Goal: Task Accomplishment & Management: Complete application form

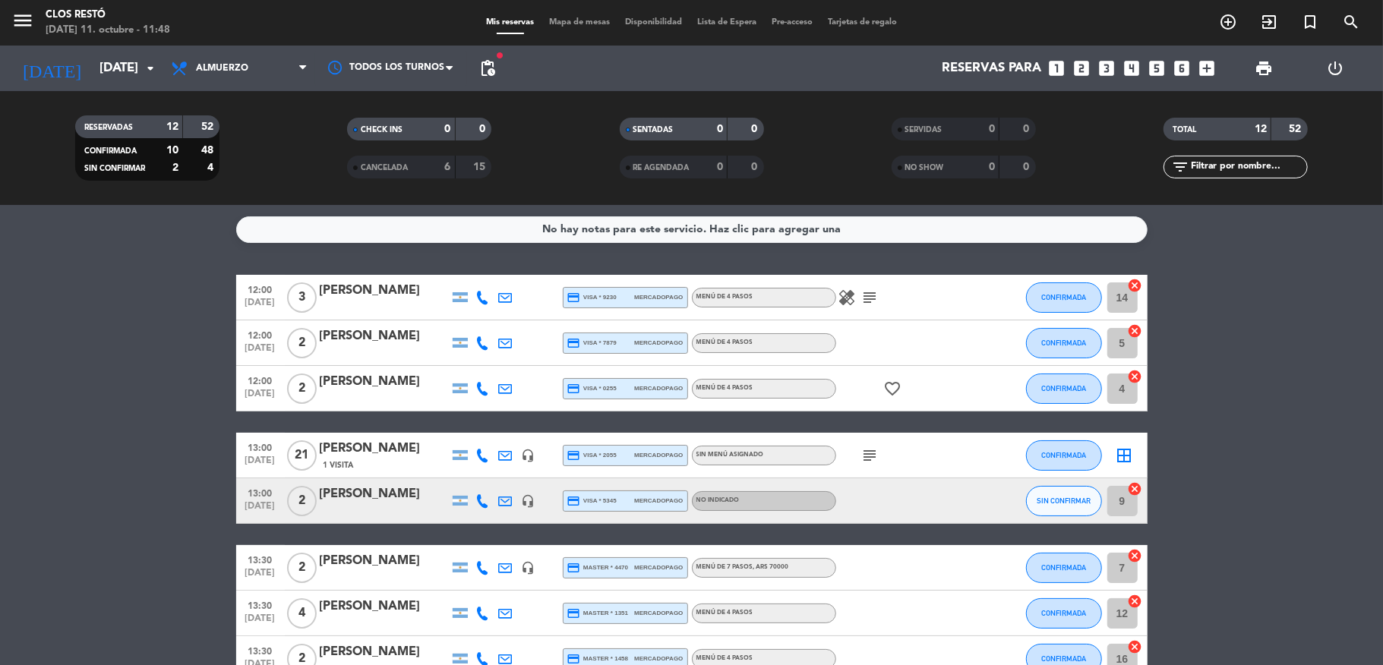
click at [1042, 295] on span "CONFIRMADA" at bounding box center [1063, 297] width 45 height 8
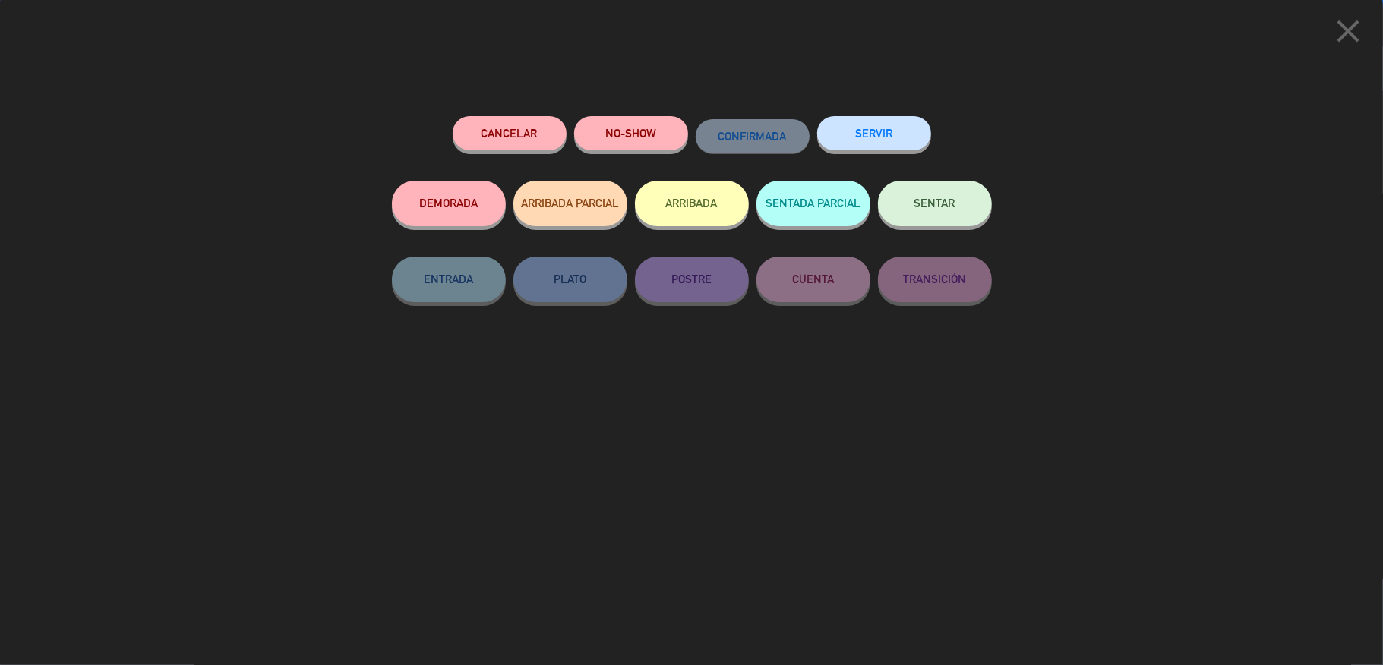
click at [914, 204] on span "SENTAR" at bounding box center [934, 203] width 41 height 13
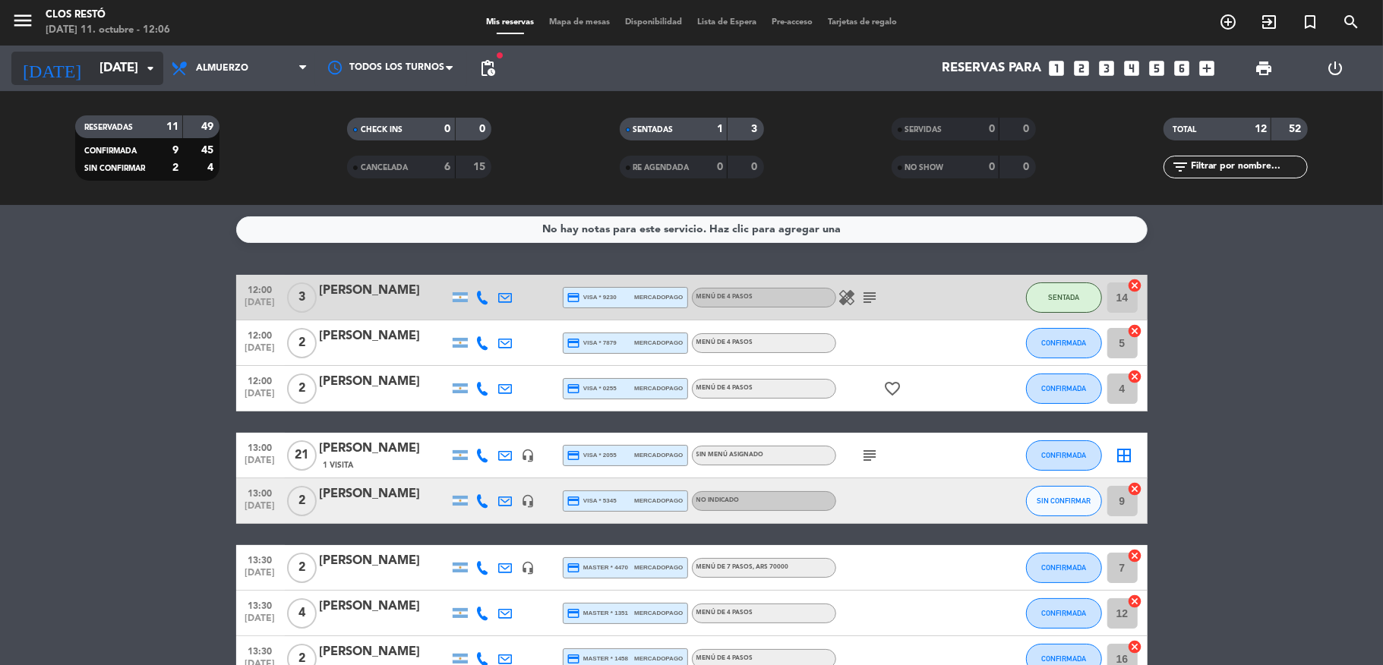
click at [92, 73] on input "[DATE]" at bounding box center [174, 69] width 164 height 30
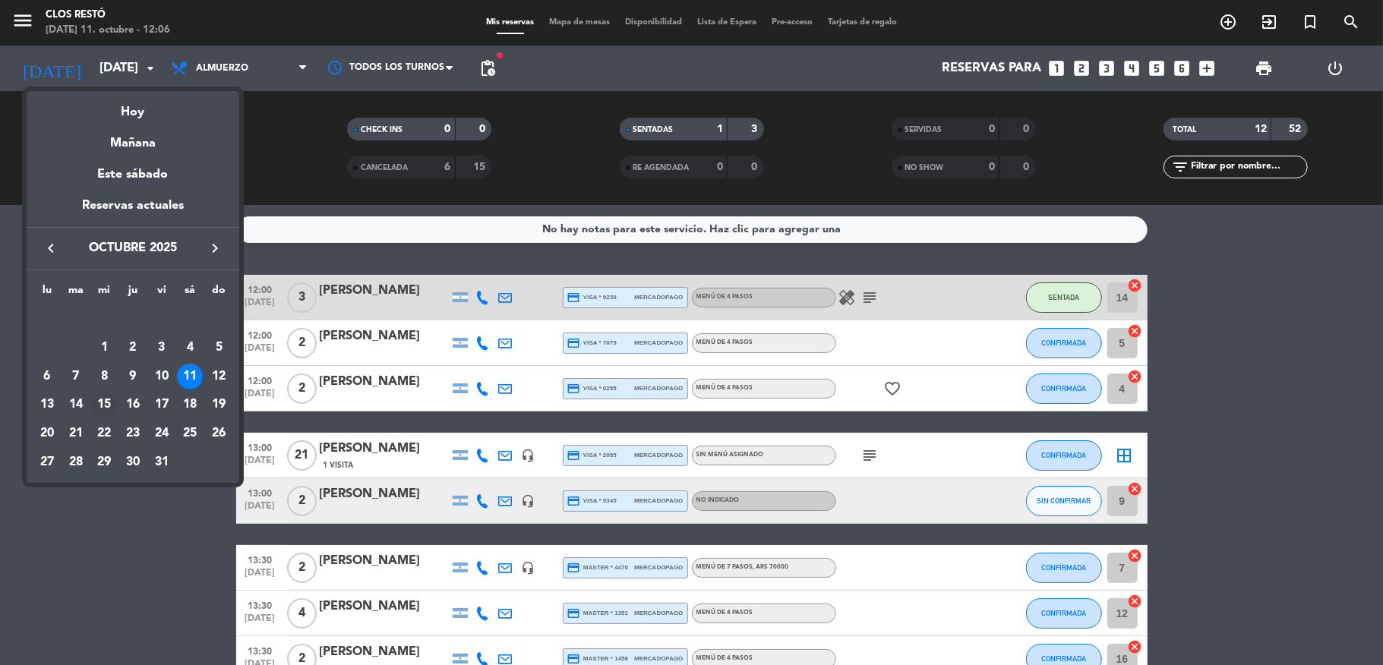
click at [97, 405] on div "15" at bounding box center [104, 405] width 26 height 26
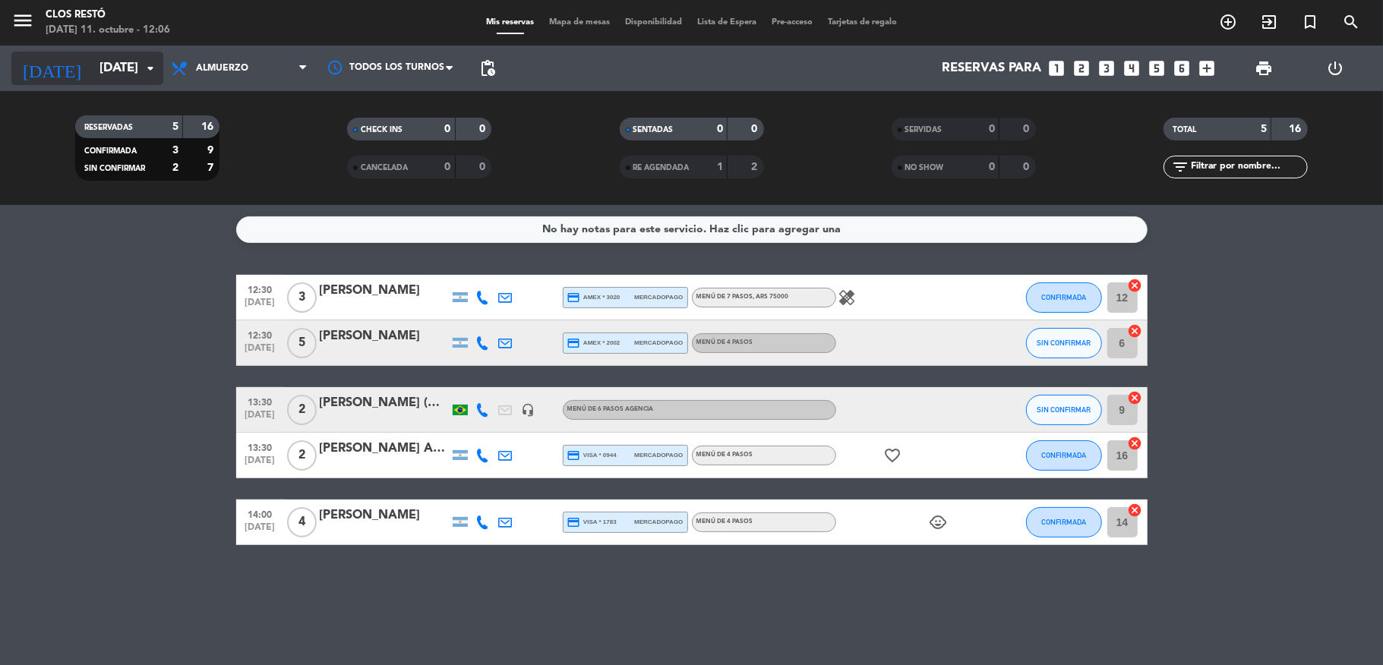
click at [98, 74] on input "[DATE]" at bounding box center [174, 69] width 164 height 30
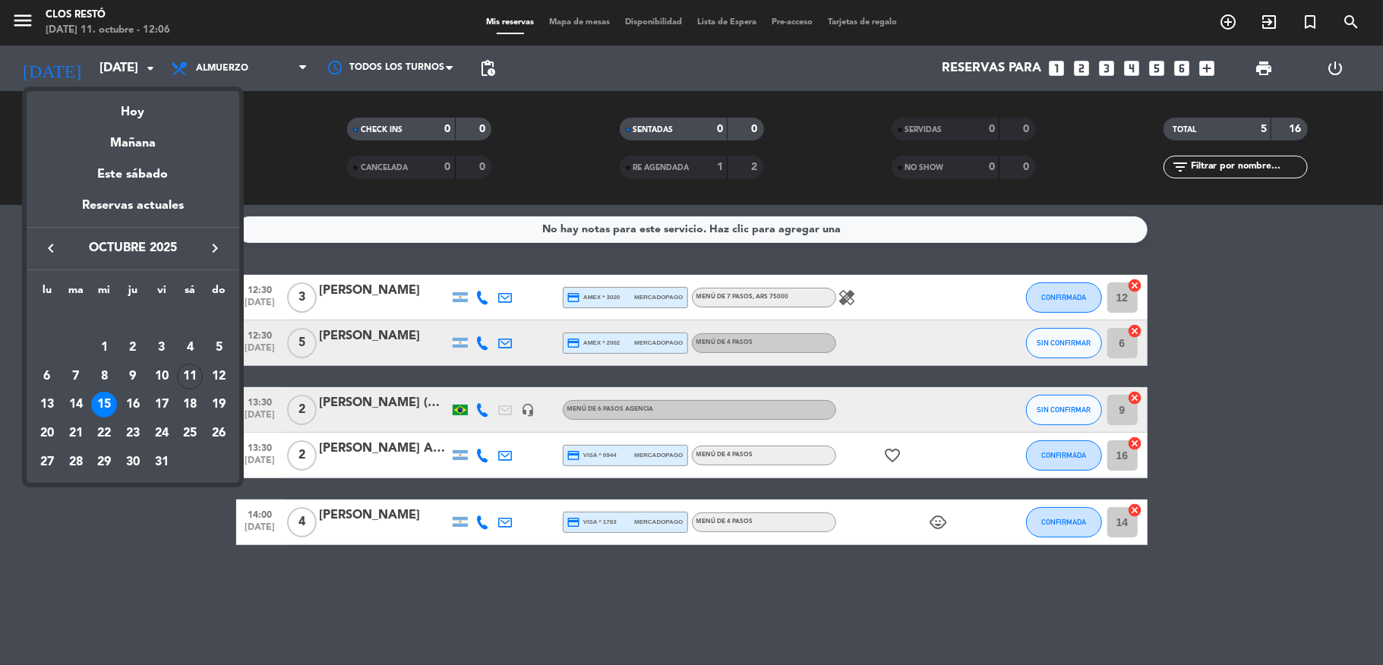
click at [138, 402] on div "16" at bounding box center [133, 405] width 26 height 26
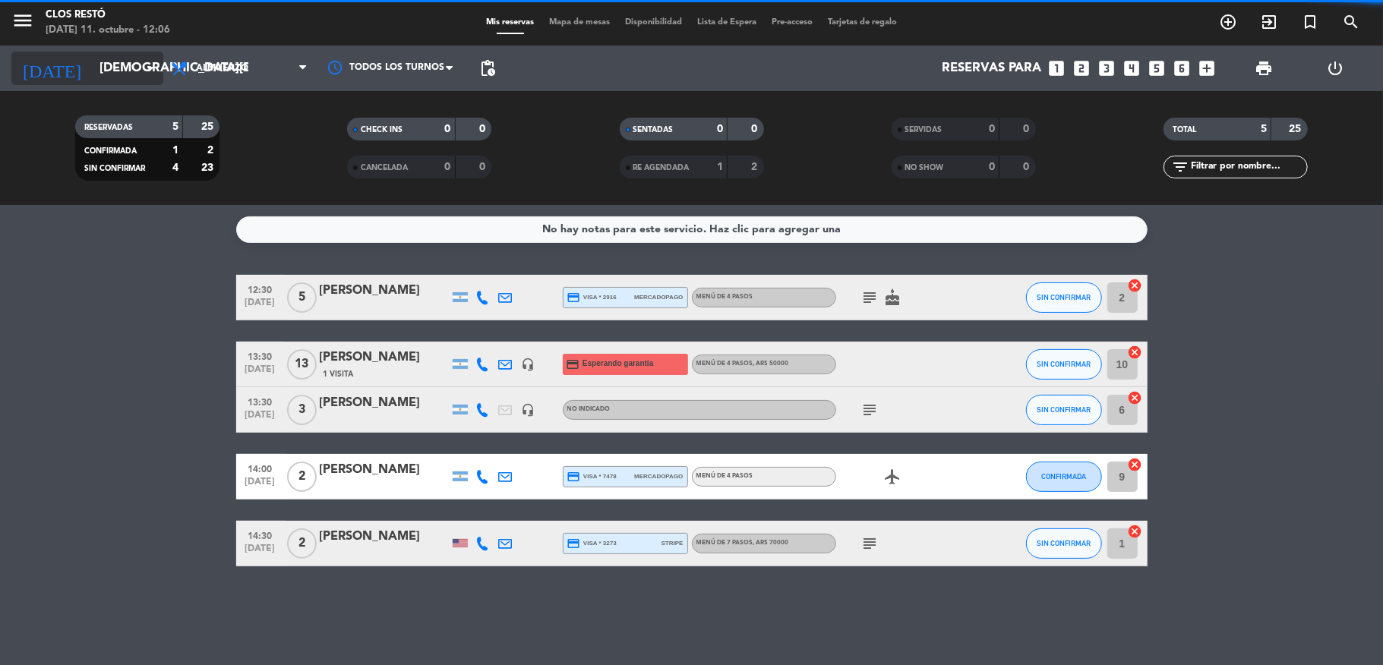
click at [103, 71] on input "[DEMOGRAPHIC_DATA][DATE]" at bounding box center [174, 69] width 164 height 30
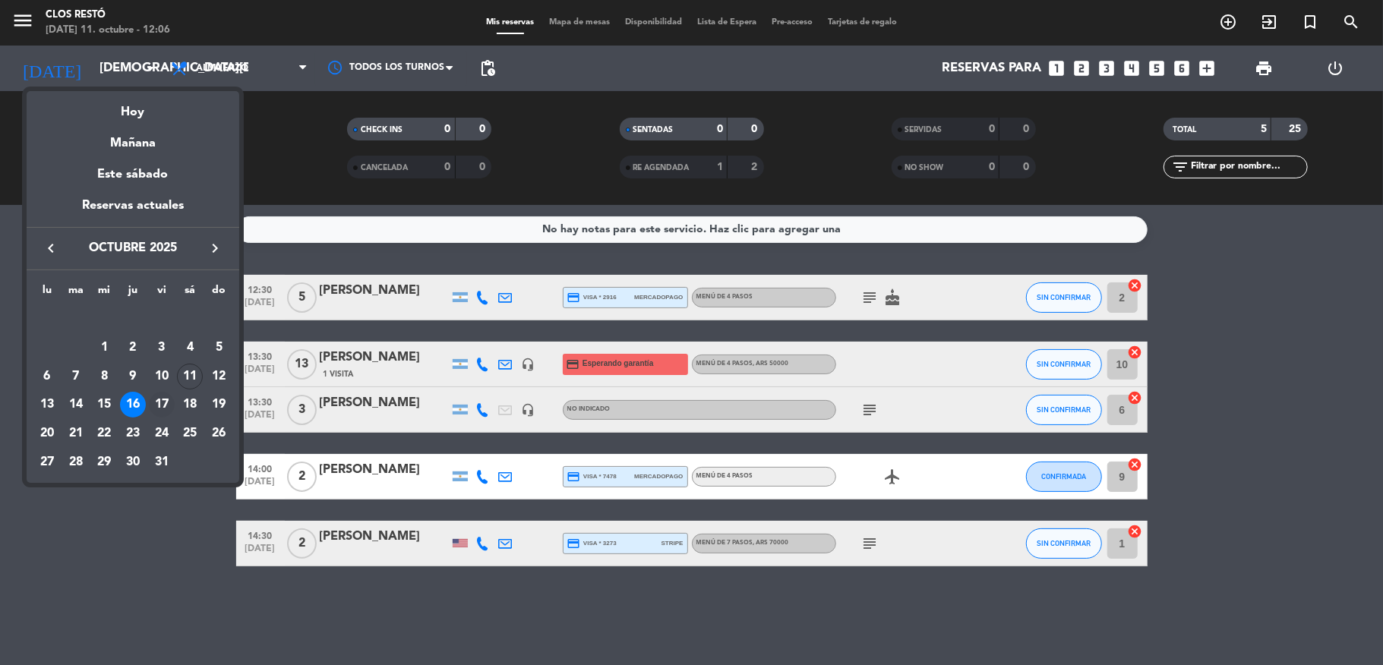
click at [156, 404] on div "17" at bounding box center [162, 405] width 26 height 26
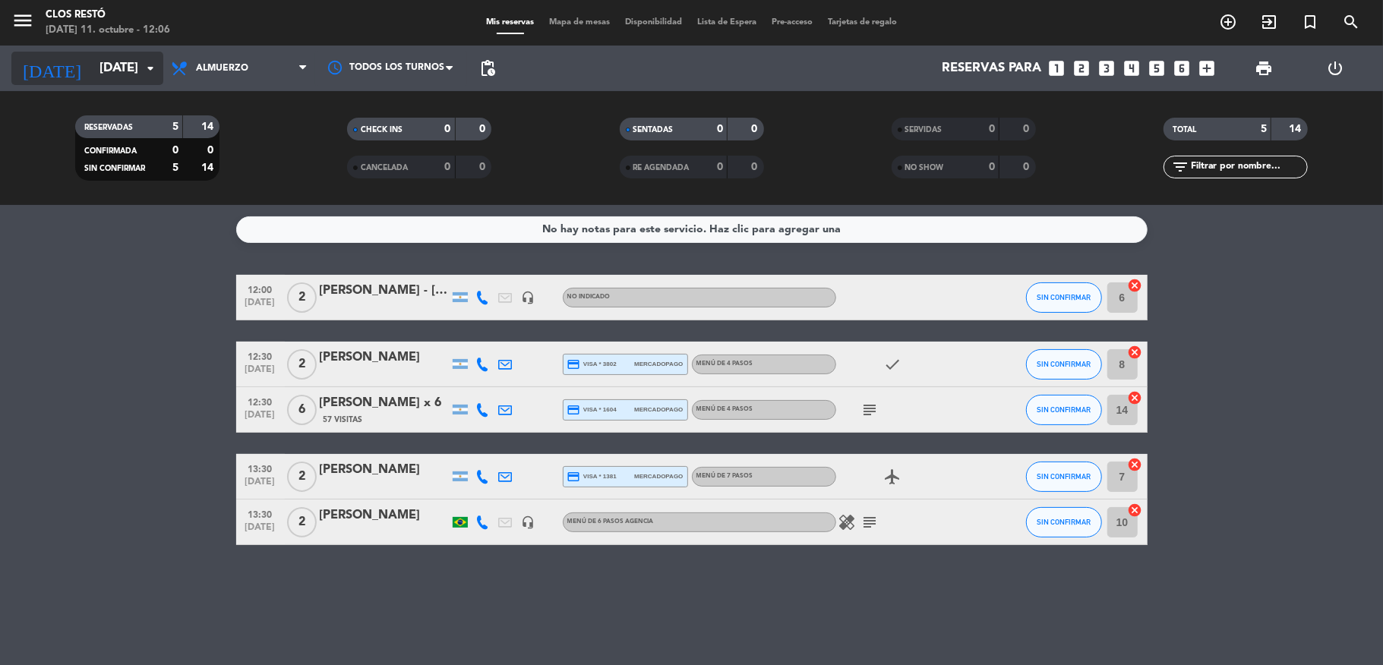
click at [117, 74] on input "[DATE]" at bounding box center [174, 69] width 164 height 30
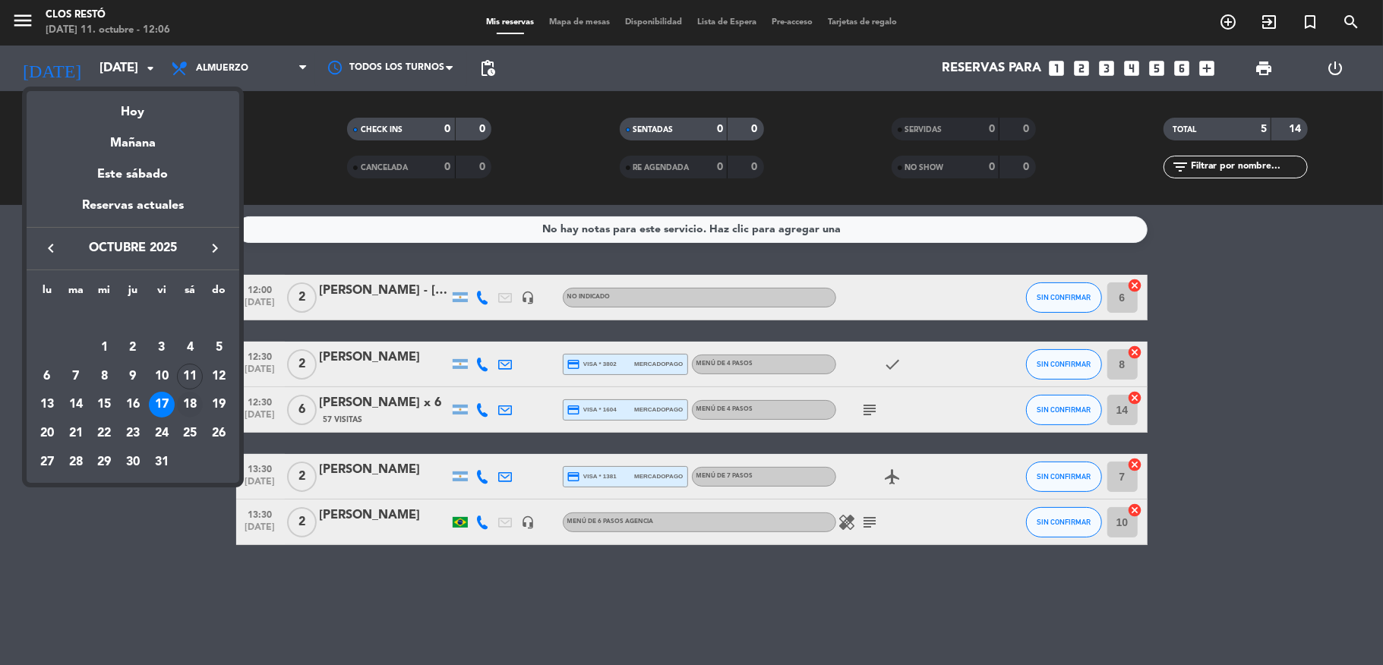
click at [180, 405] on div "18" at bounding box center [190, 405] width 26 height 26
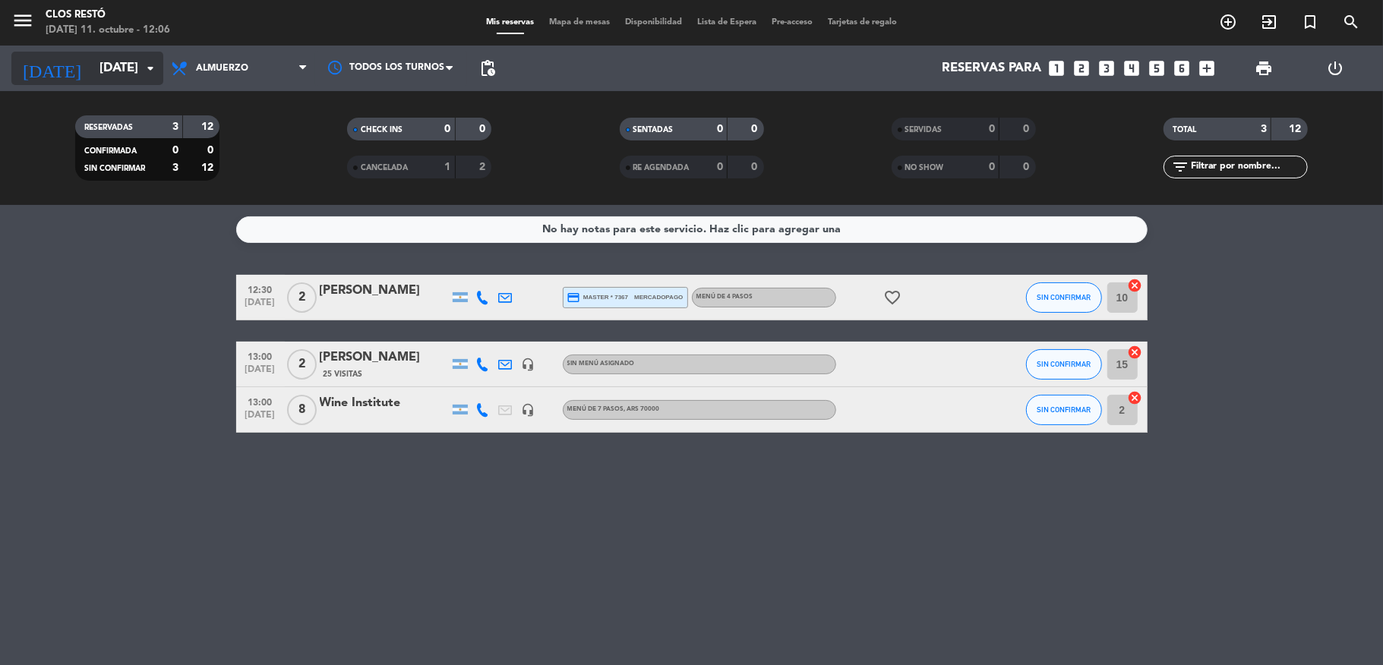
click at [134, 62] on input "[DATE]" at bounding box center [174, 69] width 164 height 30
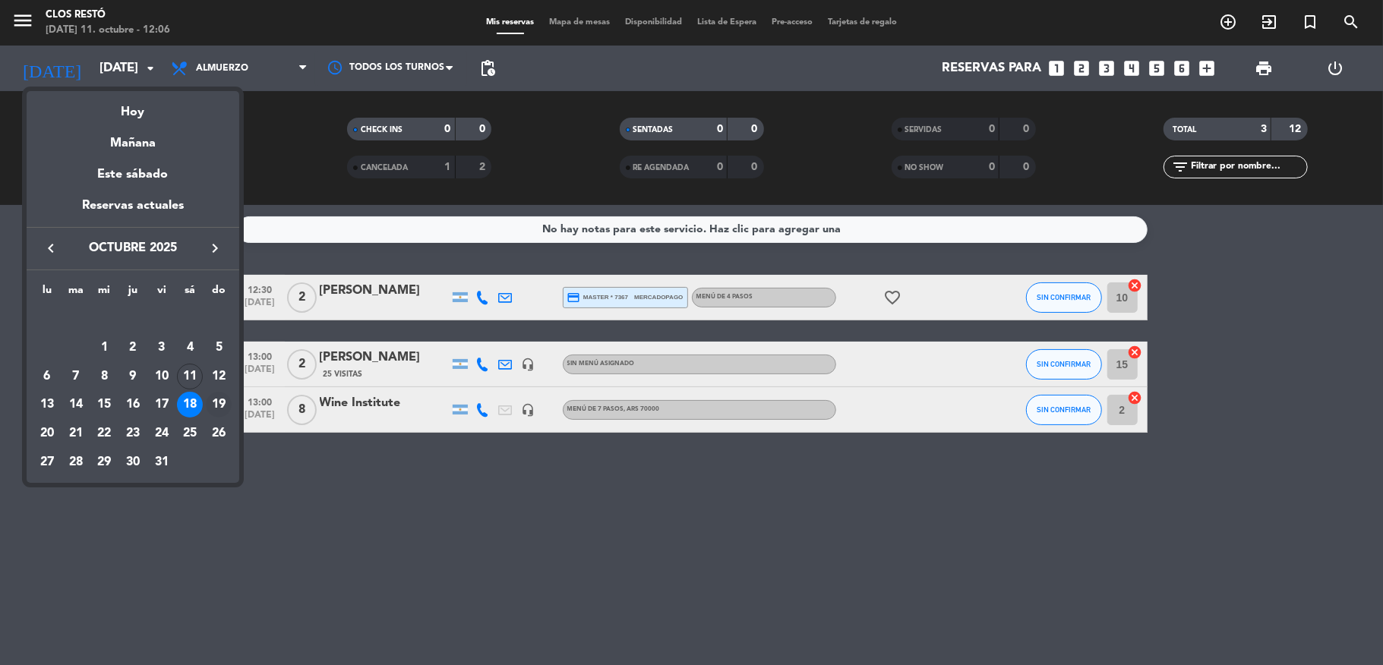
click at [220, 404] on div "19" at bounding box center [219, 405] width 26 height 26
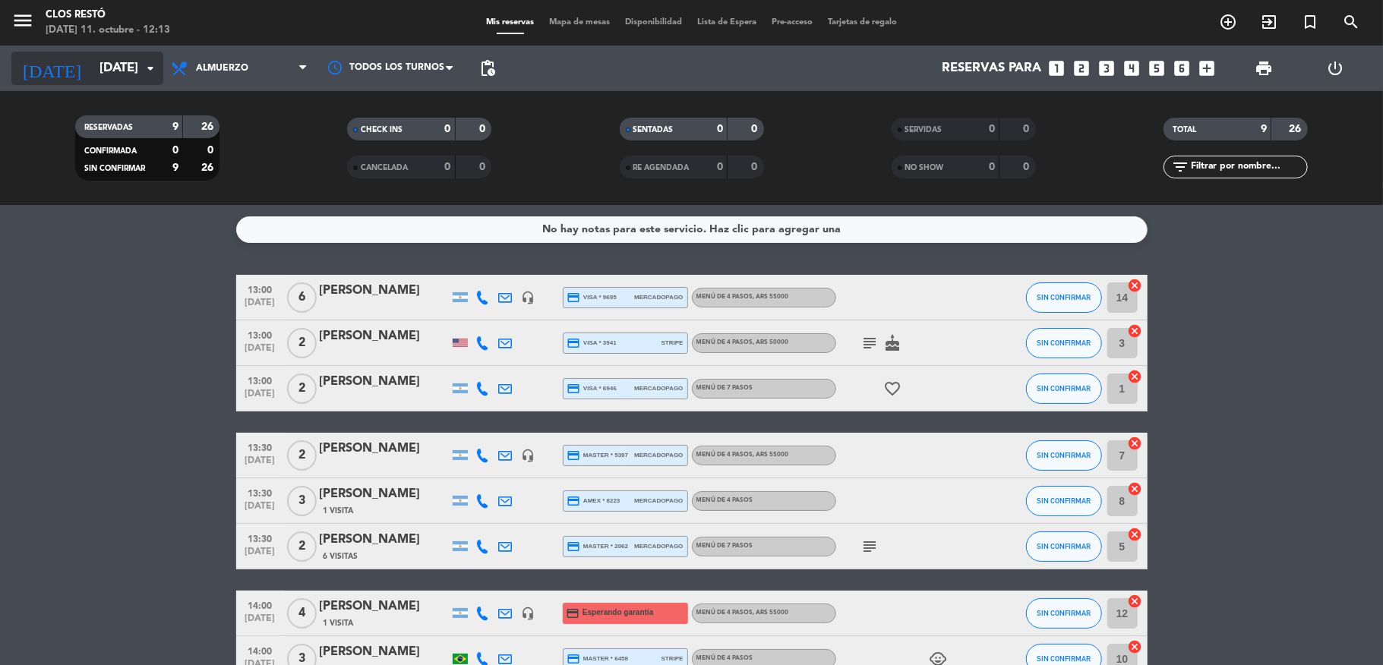
click at [123, 74] on input "[DATE]" at bounding box center [174, 69] width 164 height 30
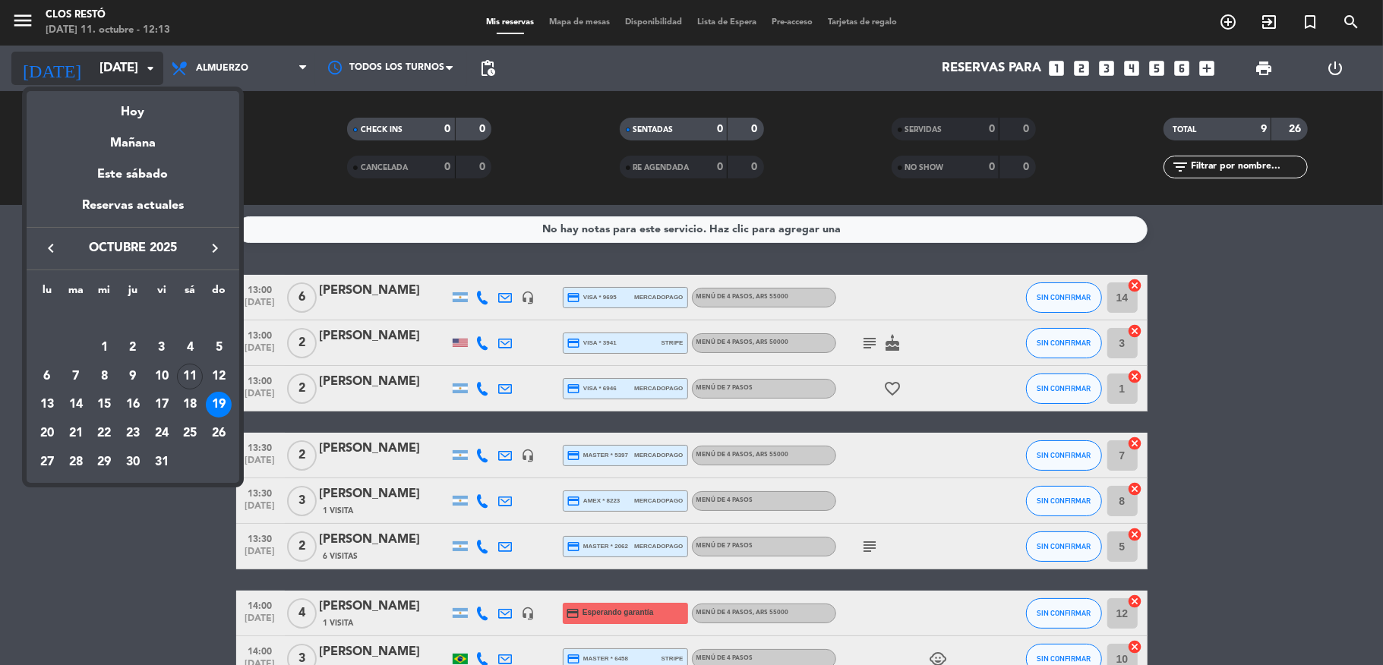
click at [131, 104] on div "Hoy" at bounding box center [133, 106] width 213 height 31
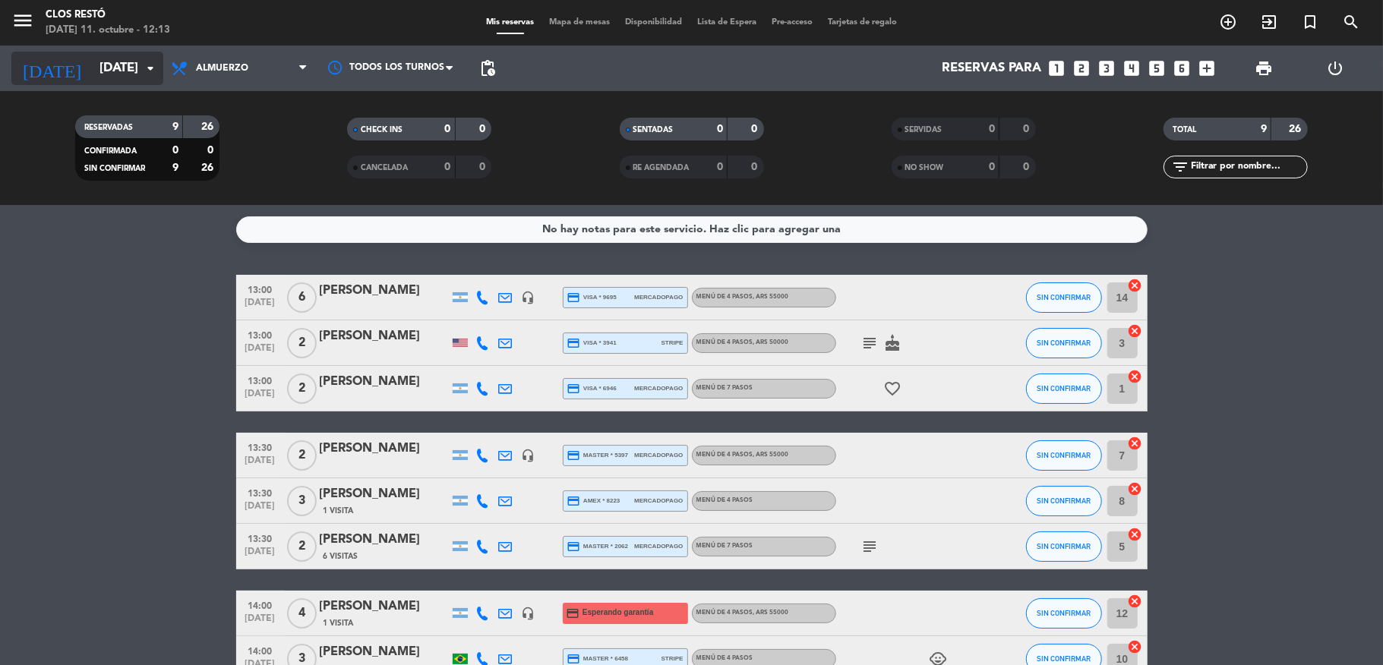
type input "[DATE]"
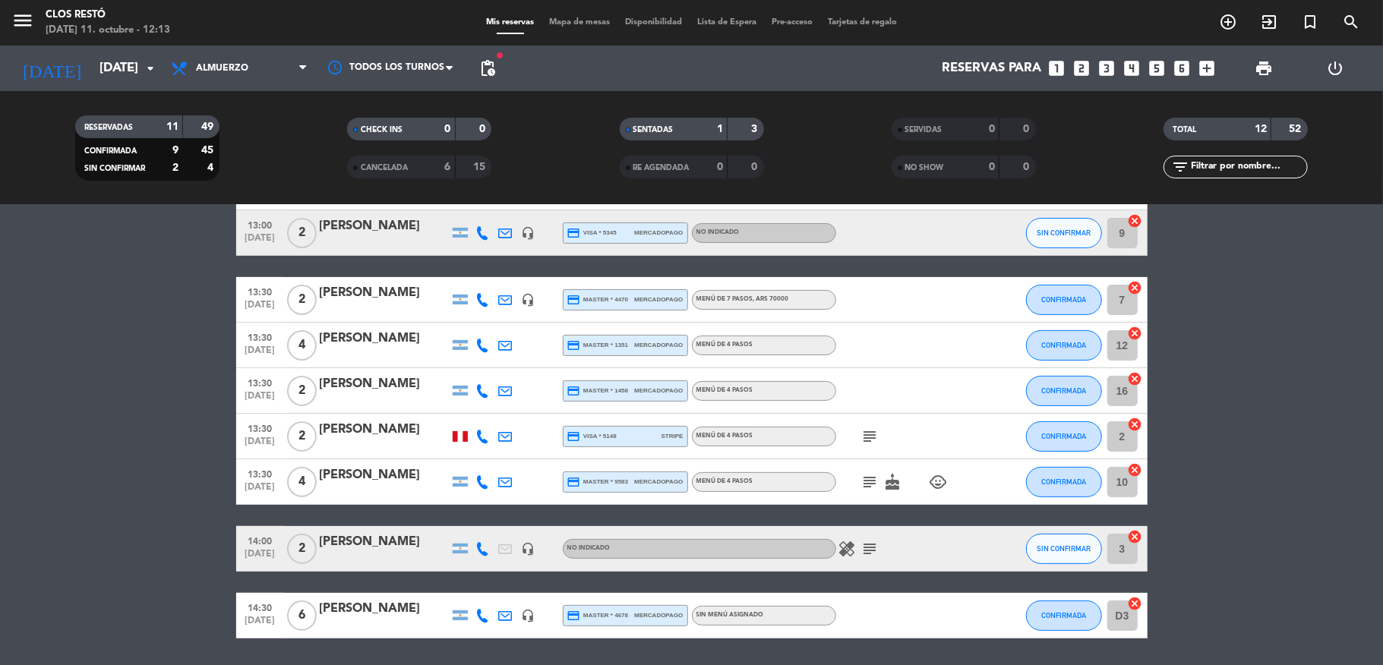
scroll to position [304, 0]
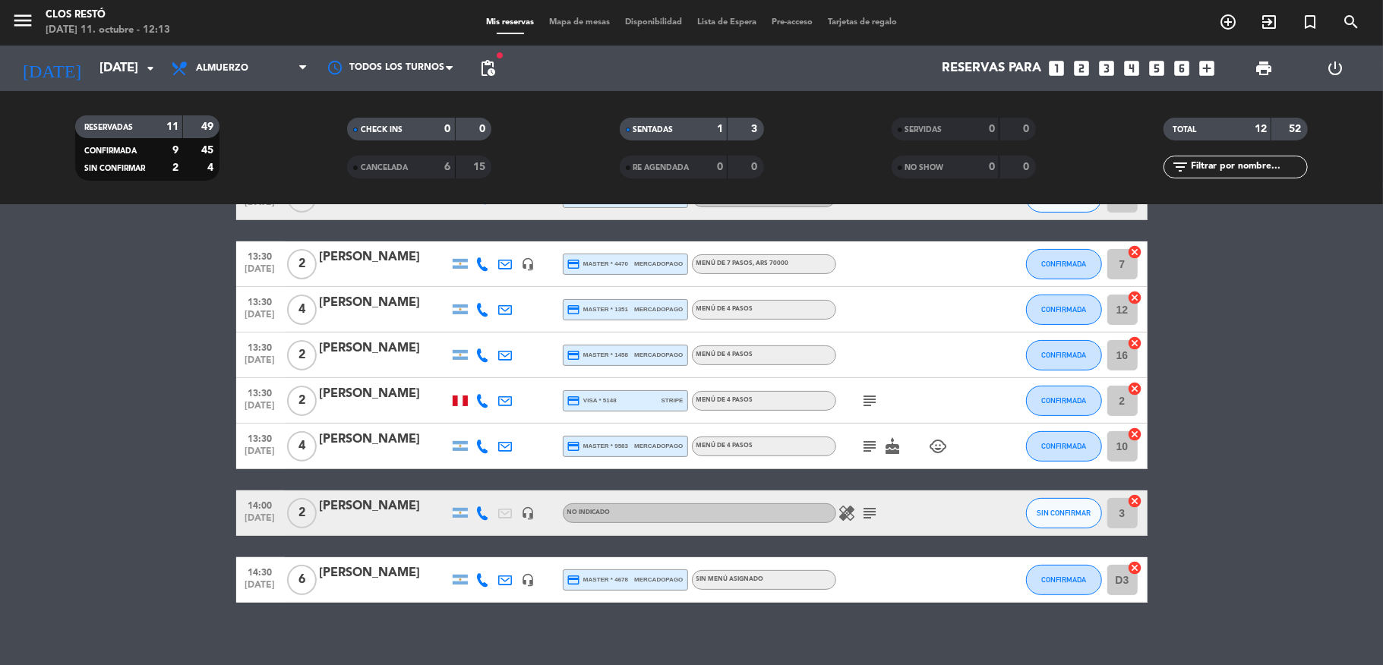
click at [861, 399] on icon "subject" at bounding box center [870, 401] width 18 height 18
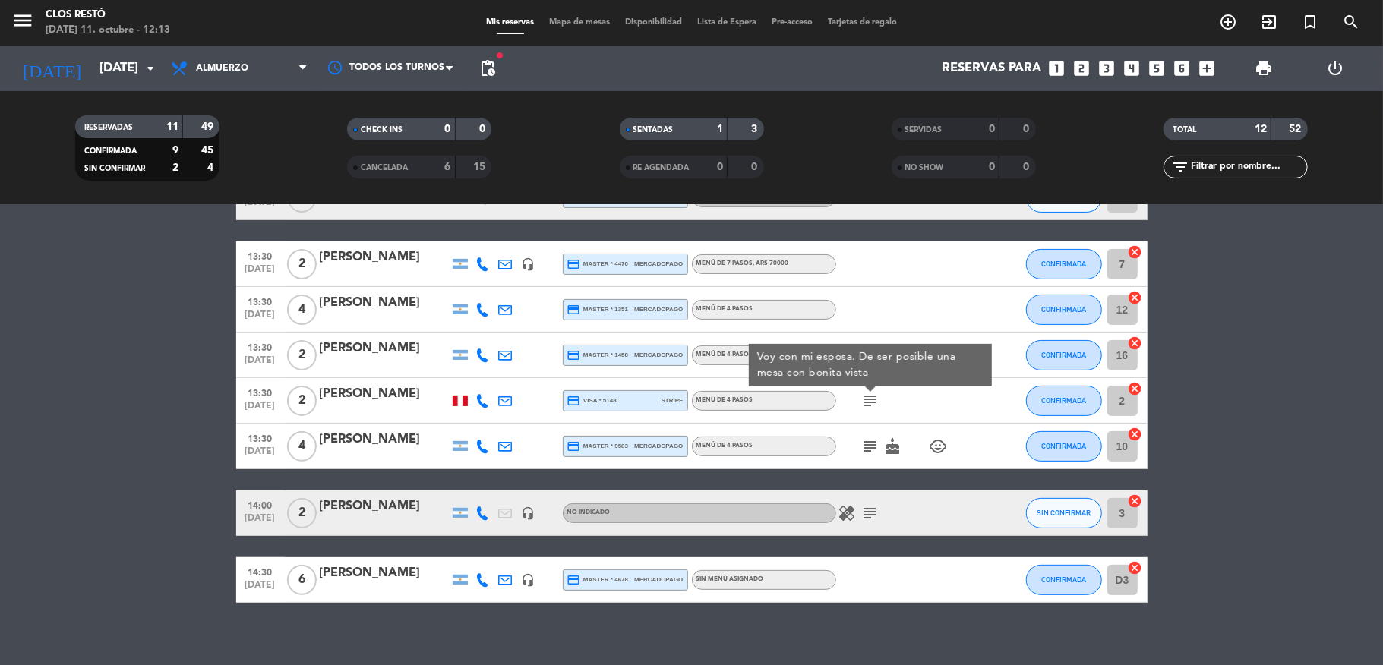
click at [89, 356] on bookings-row "12:00 [DATE] 3 [PERSON_NAME] credit_card visa * 9230 mercadopago MENÚ DE 4 PASO…" at bounding box center [691, 287] width 1383 height 632
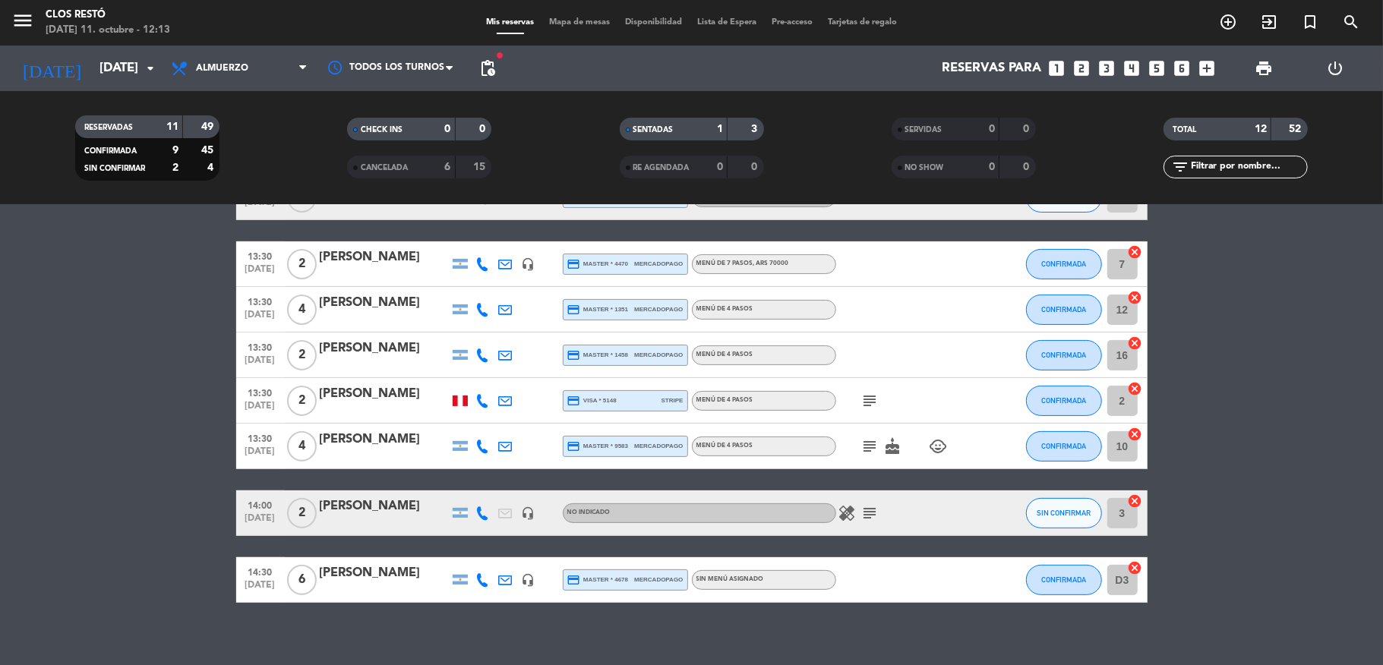
click at [867, 453] on icon "subject" at bounding box center [870, 446] width 18 height 18
click at [884, 453] on icon "cake" at bounding box center [893, 446] width 18 height 18
click at [929, 445] on icon "child_care" at bounding box center [938, 446] width 18 height 18
click at [137, 395] on bookings-row "12:00 [DATE] 3 [PERSON_NAME] credit_card visa * 9230 mercadopago MENÚ DE 4 PASO…" at bounding box center [691, 287] width 1383 height 632
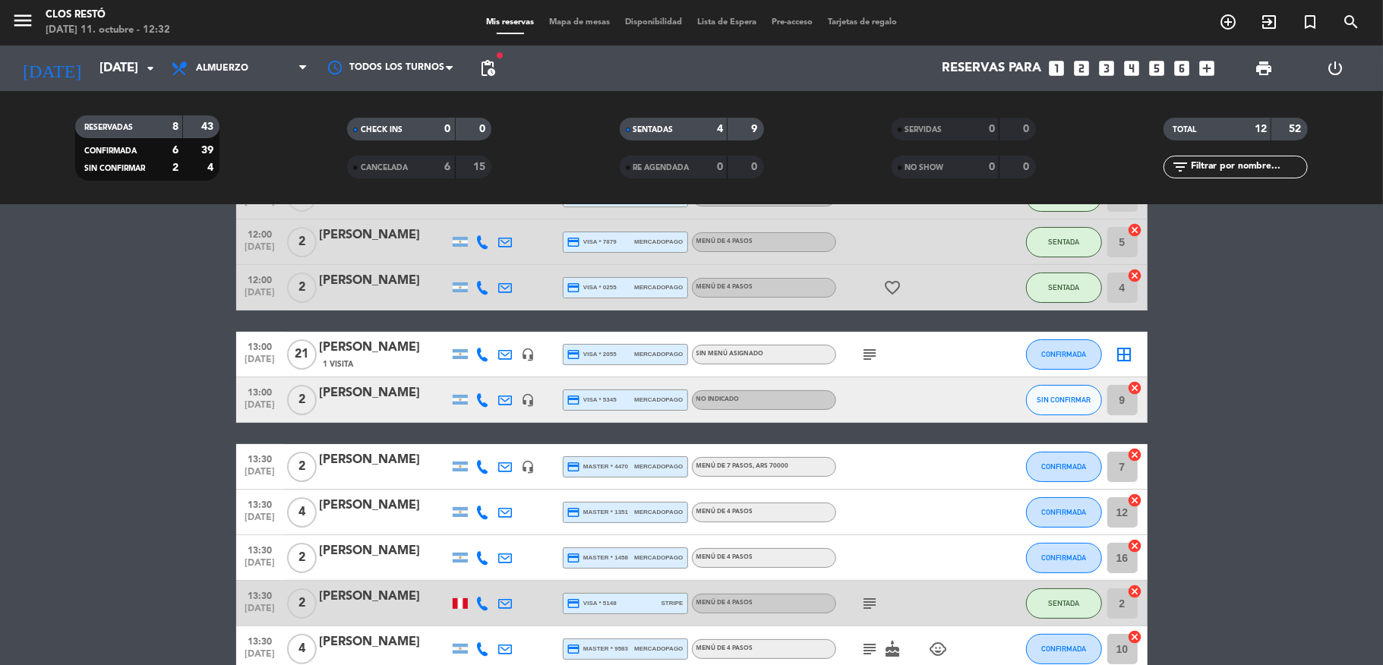
click at [1082, 64] on icon "looks_two" at bounding box center [1082, 68] width 20 height 20
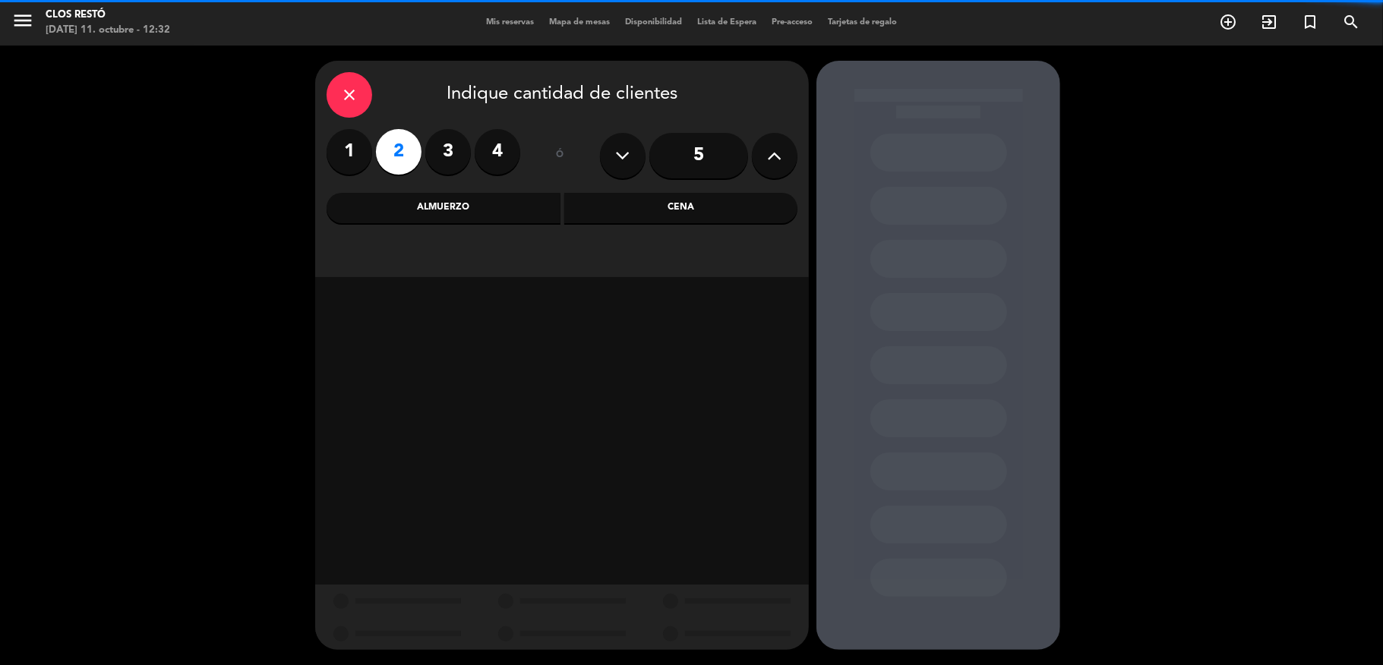
click at [489, 208] on div "Almuerzo" at bounding box center [444, 208] width 234 height 30
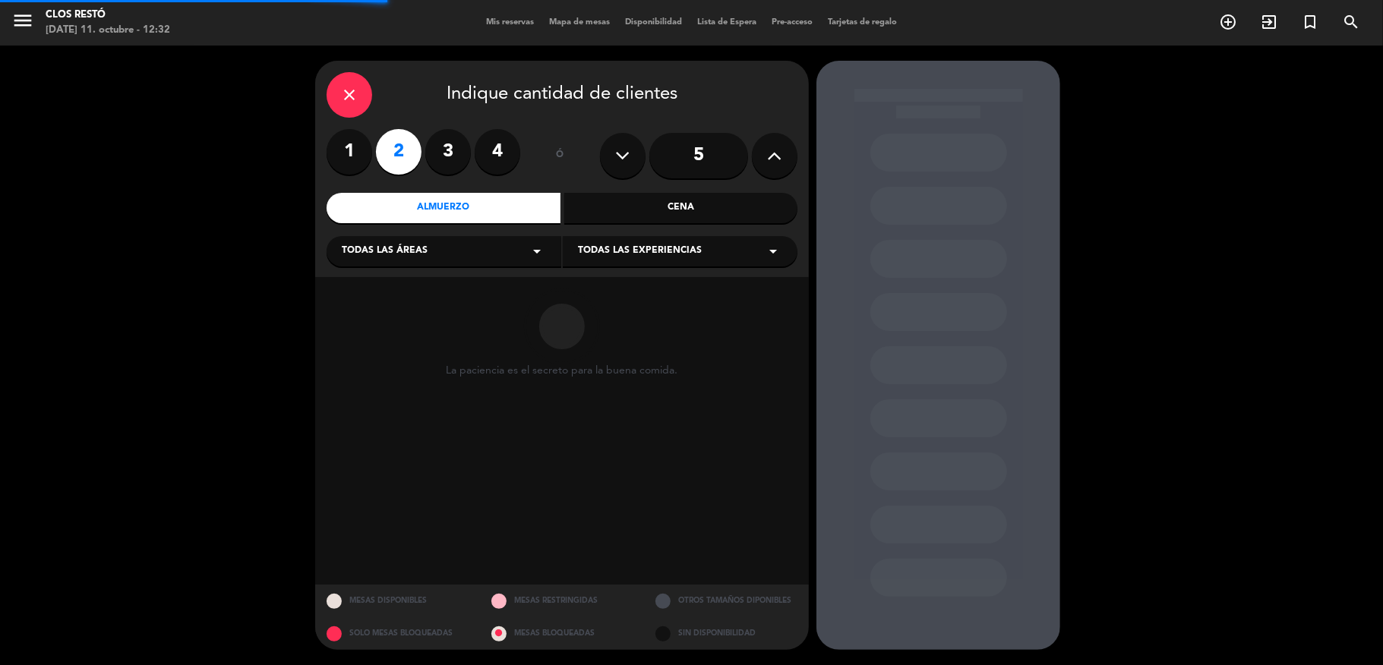
click at [668, 246] on span "Todas las experiencias" at bounding box center [640, 251] width 124 height 15
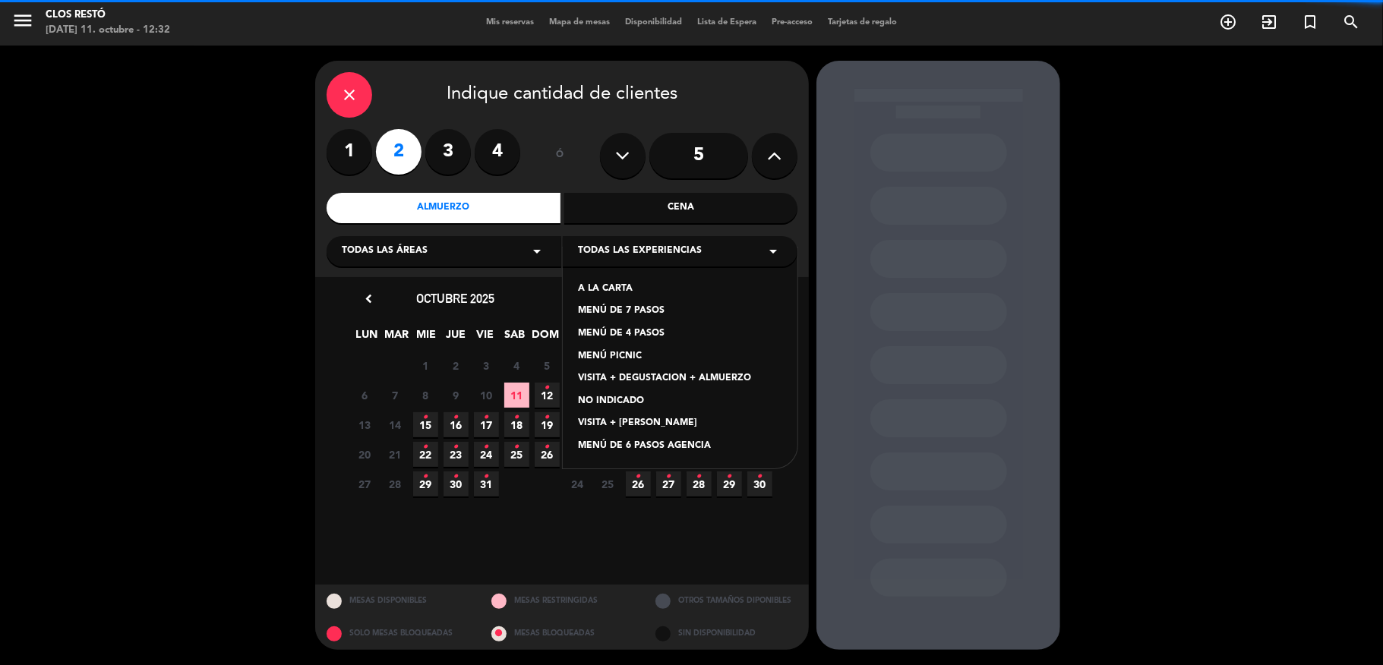
click at [642, 329] on div "MENÚ DE 4 PASOS" at bounding box center [680, 334] width 204 height 15
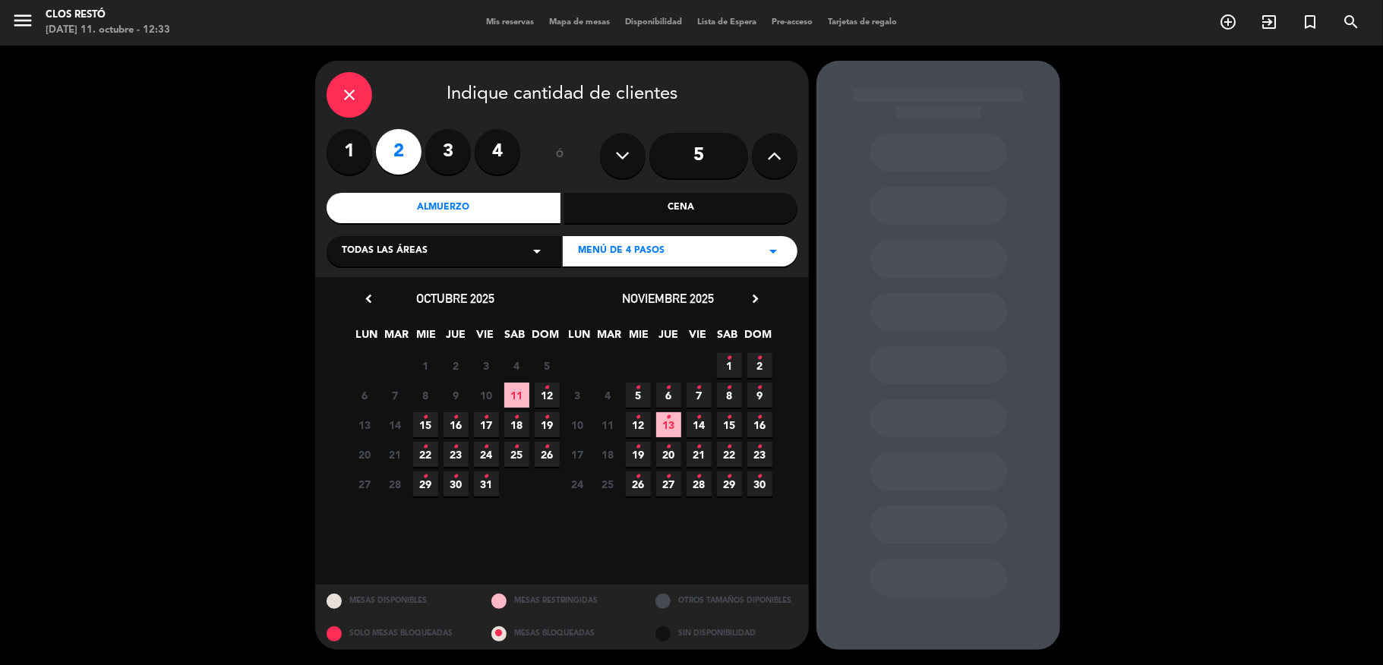
click at [519, 393] on span "11" at bounding box center [516, 395] width 25 height 25
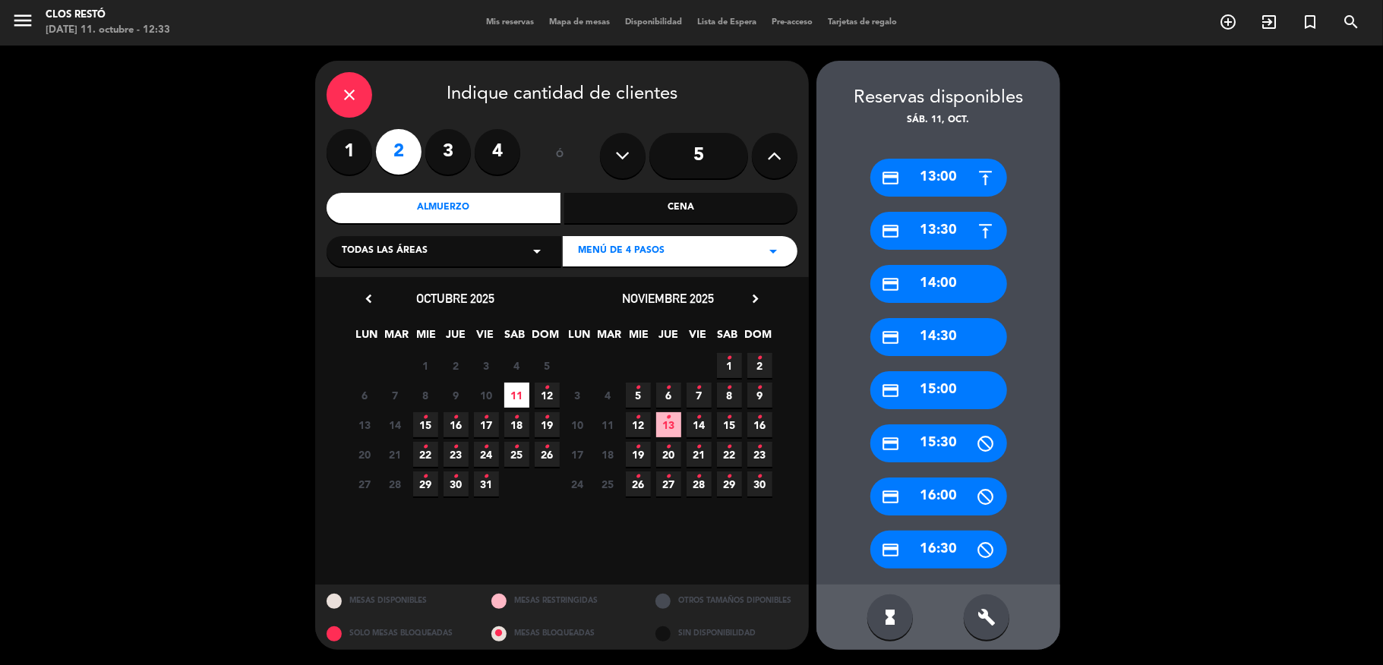
click at [943, 219] on div "credit_card 13:30" at bounding box center [938, 231] width 137 height 38
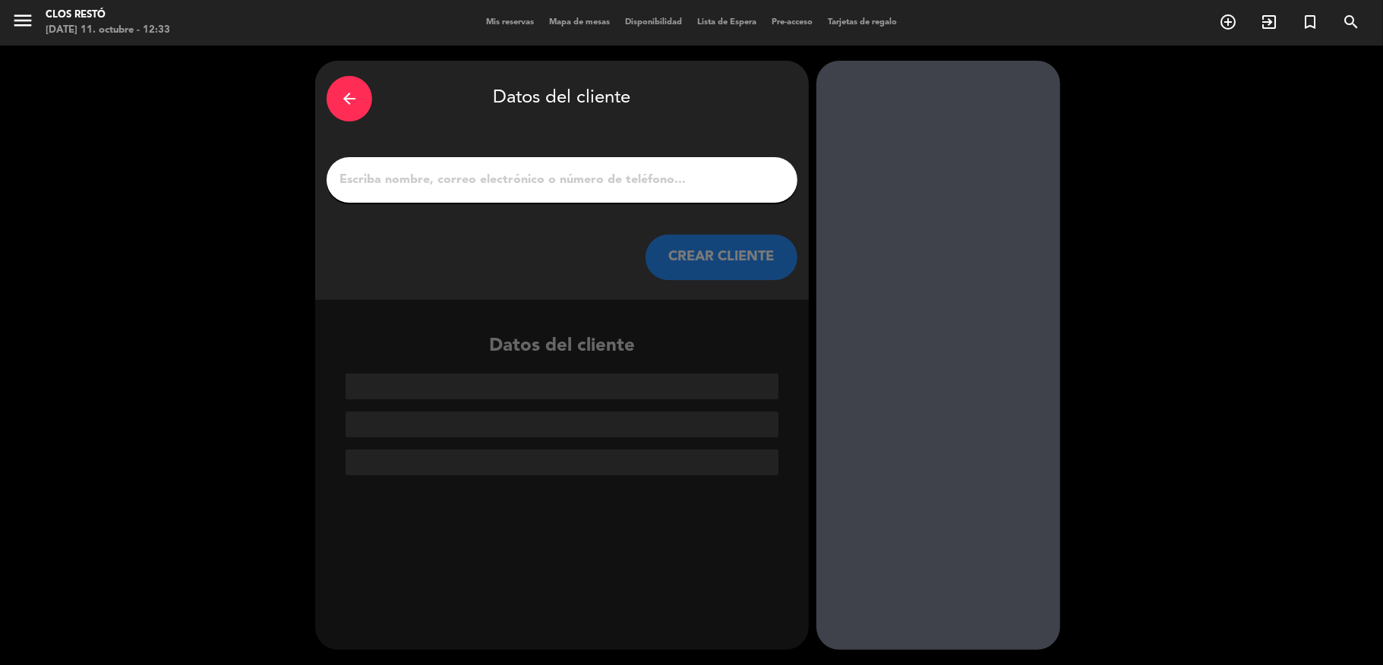
click at [601, 162] on div at bounding box center [562, 180] width 471 height 46
click at [588, 174] on input "1" at bounding box center [562, 179] width 448 height 21
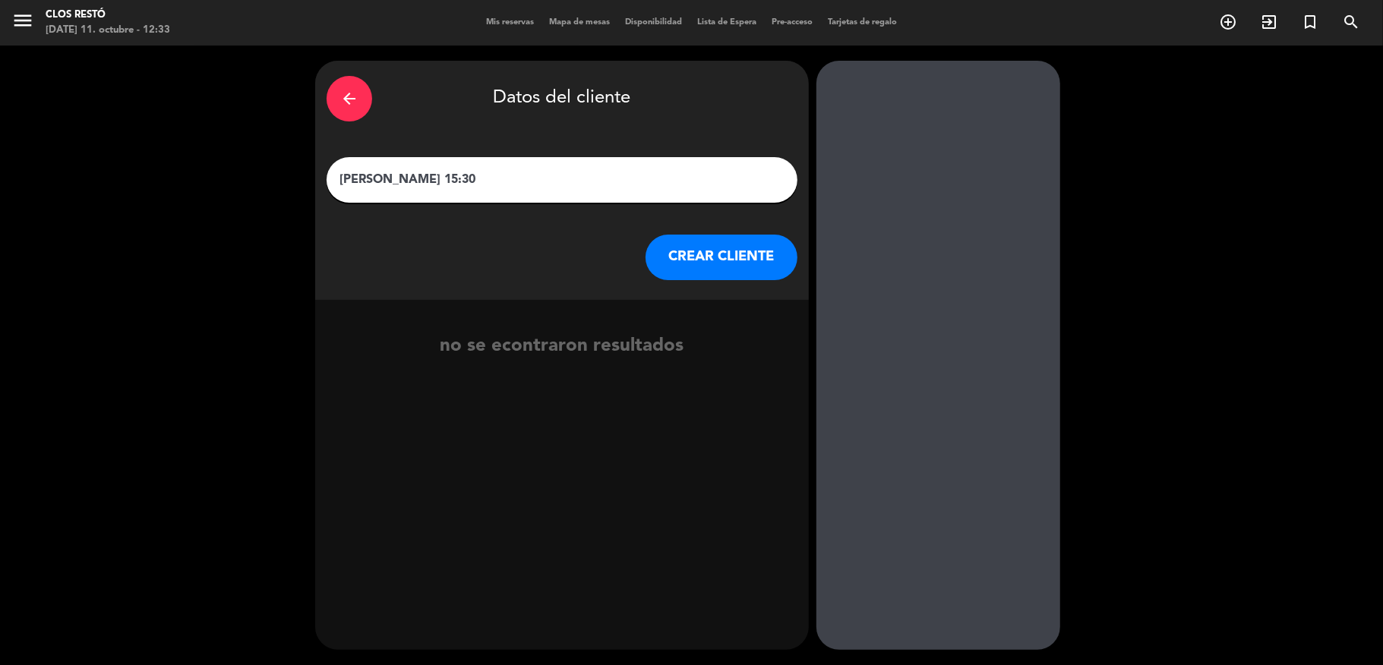
type input "[PERSON_NAME] 15:30"
click at [690, 243] on button "CREAR CLIENTE" at bounding box center [721, 258] width 152 height 46
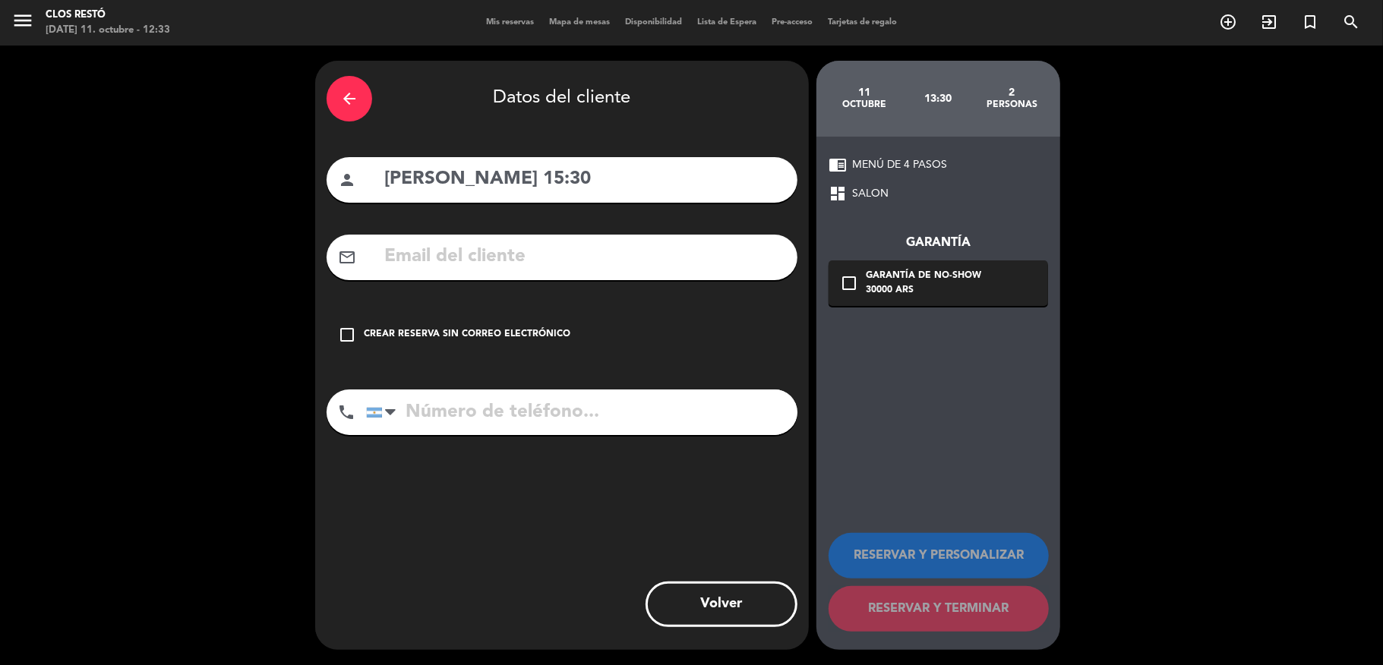
click at [389, 334] on div "Crear reserva sin correo electrónico" at bounding box center [467, 334] width 207 height 15
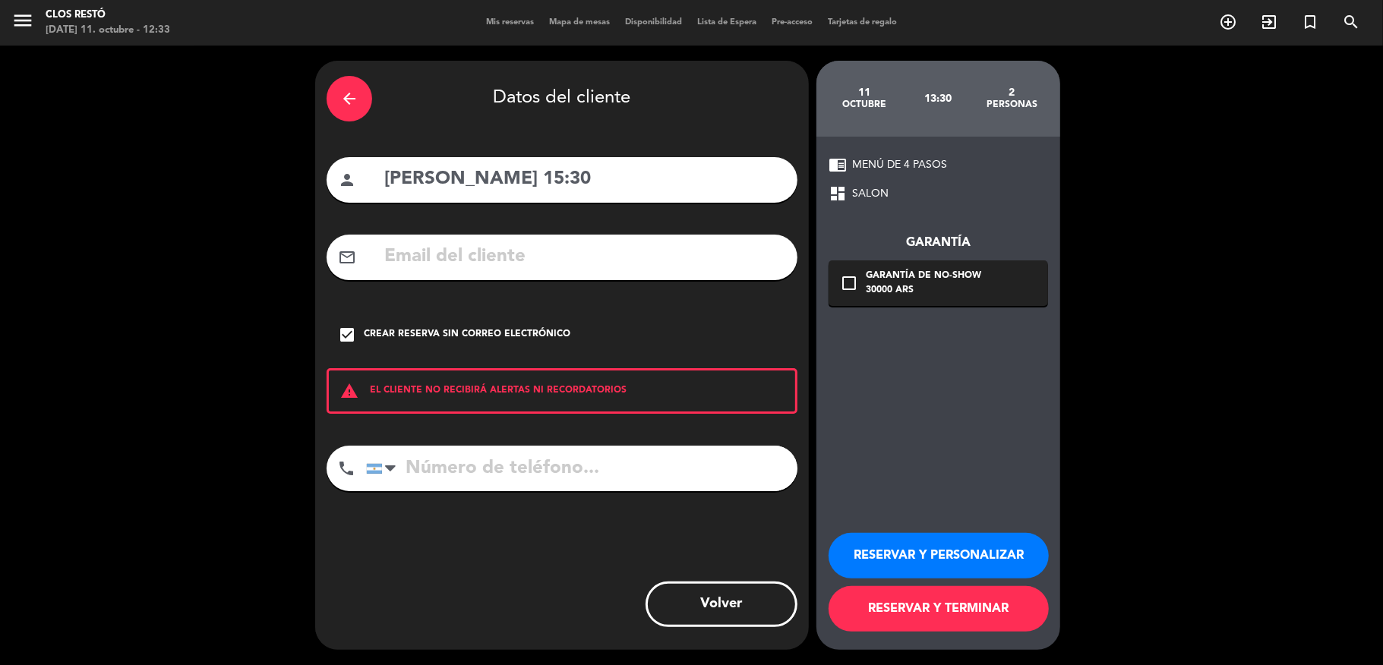
click at [427, 337] on div "Crear reserva sin correo electrónico" at bounding box center [467, 334] width 207 height 15
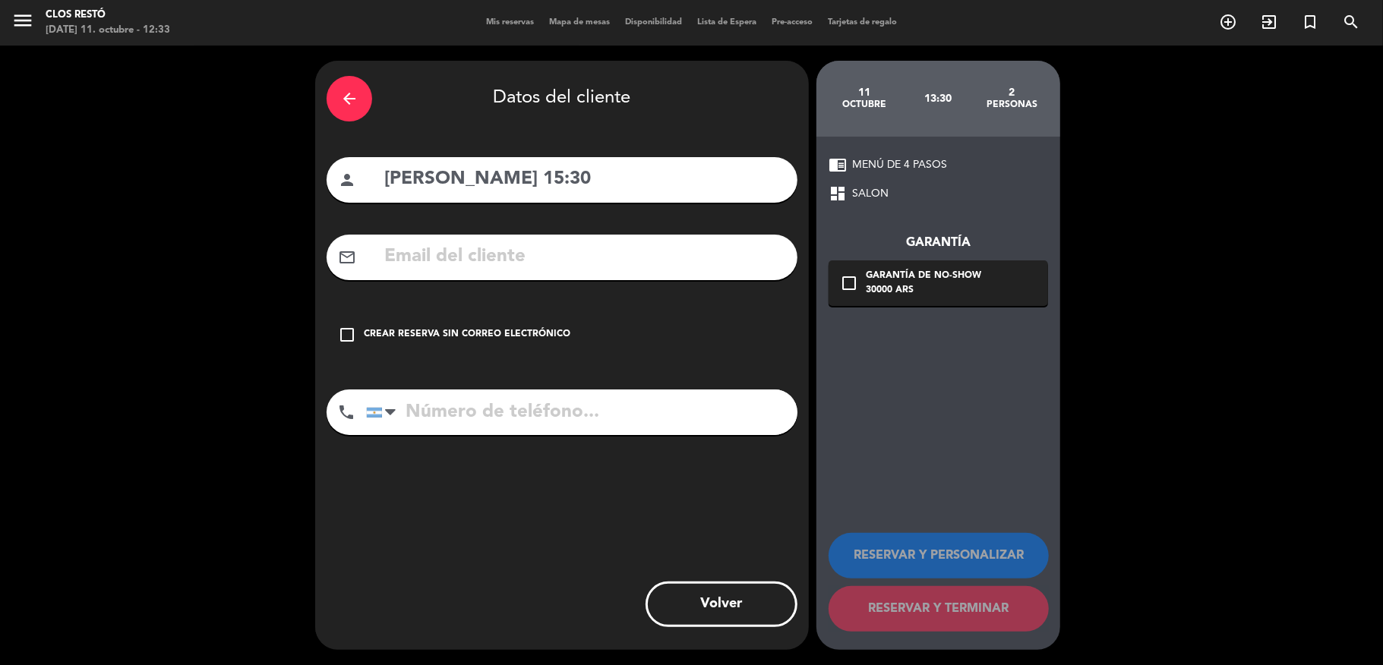
click at [404, 338] on div "Crear reserva sin correo electrónico" at bounding box center [467, 334] width 207 height 15
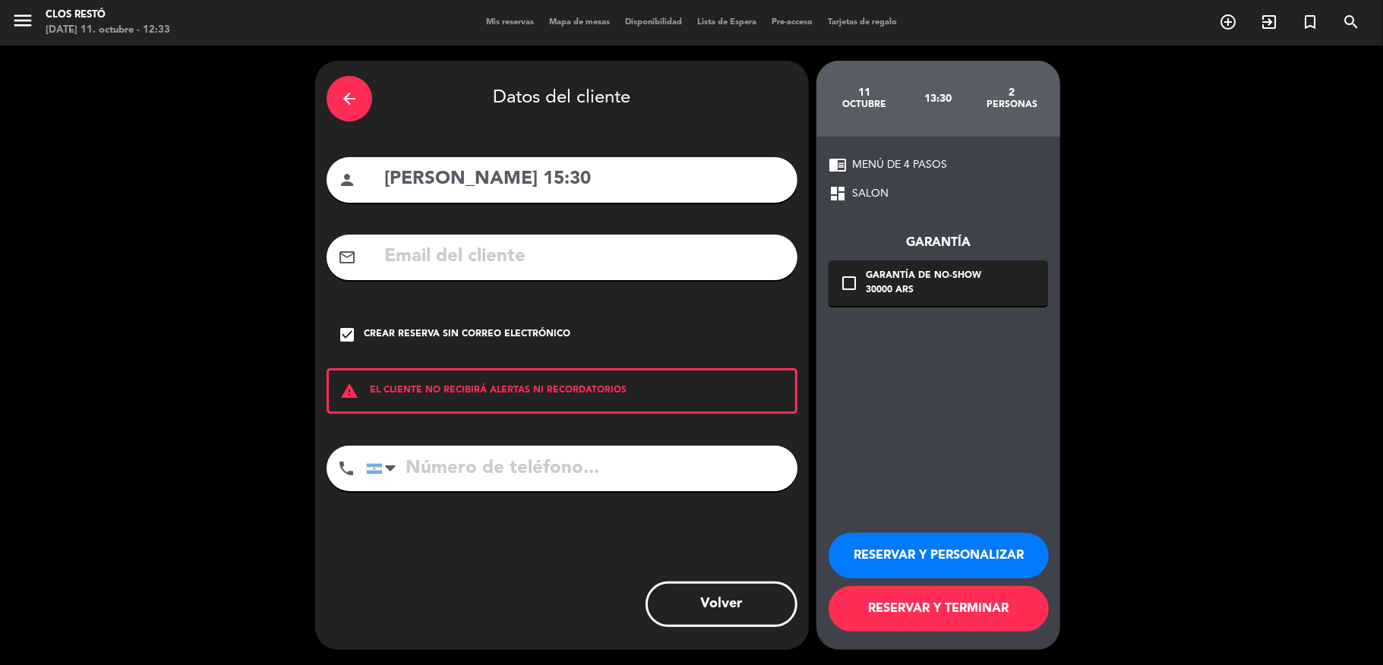
click at [648, 240] on div "mail_outline" at bounding box center [562, 258] width 471 height 46
click at [650, 257] on input "text" at bounding box center [584, 256] width 403 height 31
click at [717, 270] on input "text" at bounding box center [584, 256] width 403 height 31
click at [494, 248] on input "text" at bounding box center [584, 256] width 403 height 31
click at [506, 492] on div "phone [GEOGRAPHIC_DATA] +1 [GEOGRAPHIC_DATA] +44 [GEOGRAPHIC_DATA] ([GEOGRAPHIC…" at bounding box center [562, 474] width 471 height 56
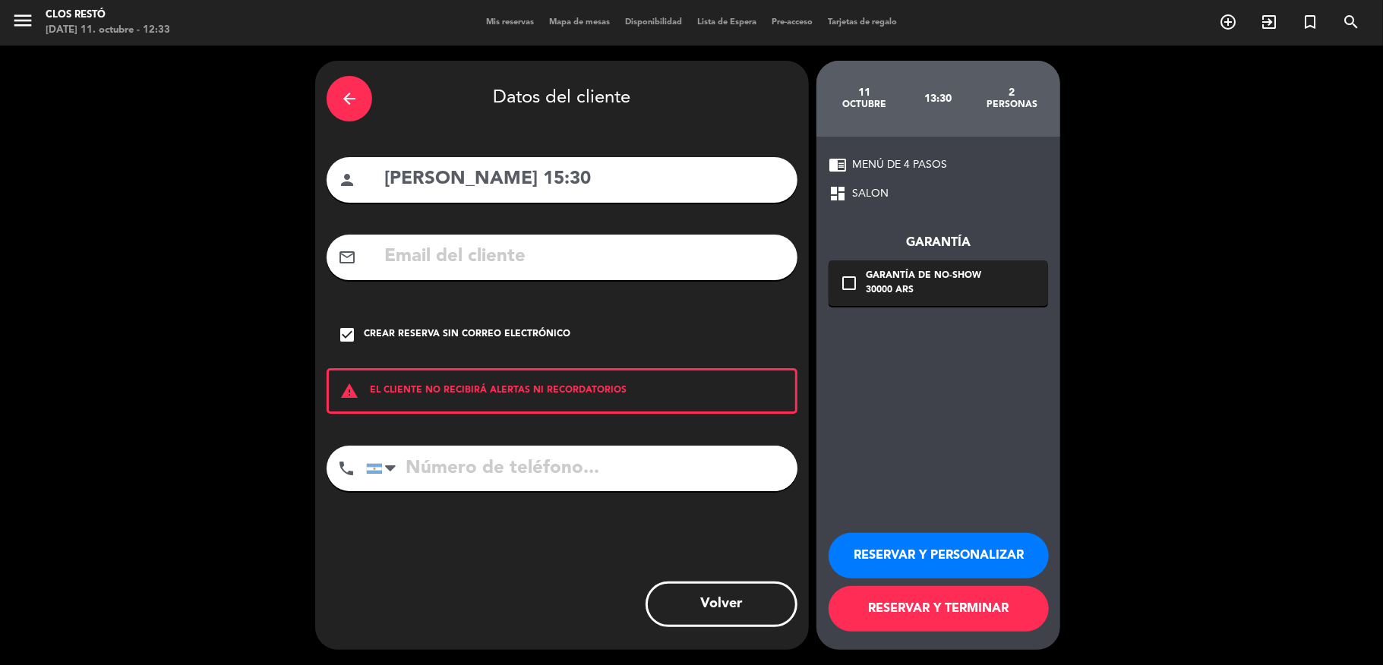
click at [551, 450] on input "tel" at bounding box center [581, 469] width 431 height 46
paste input "[PHONE_NUMBER]"
type input "[PHONE_NUMBER]"
click at [990, 541] on button "RESERVAR Y PERSONALIZAR" at bounding box center [938, 556] width 220 height 46
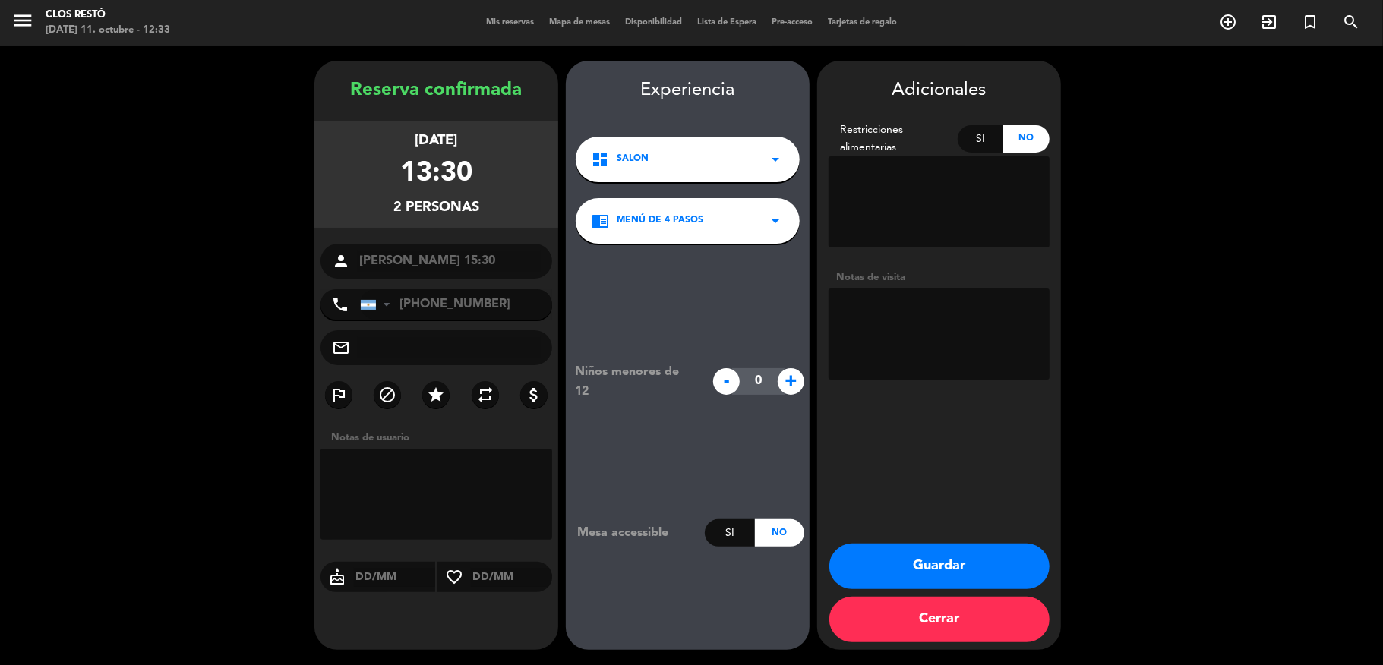
click at [972, 565] on button "Guardar" at bounding box center [939, 567] width 220 height 46
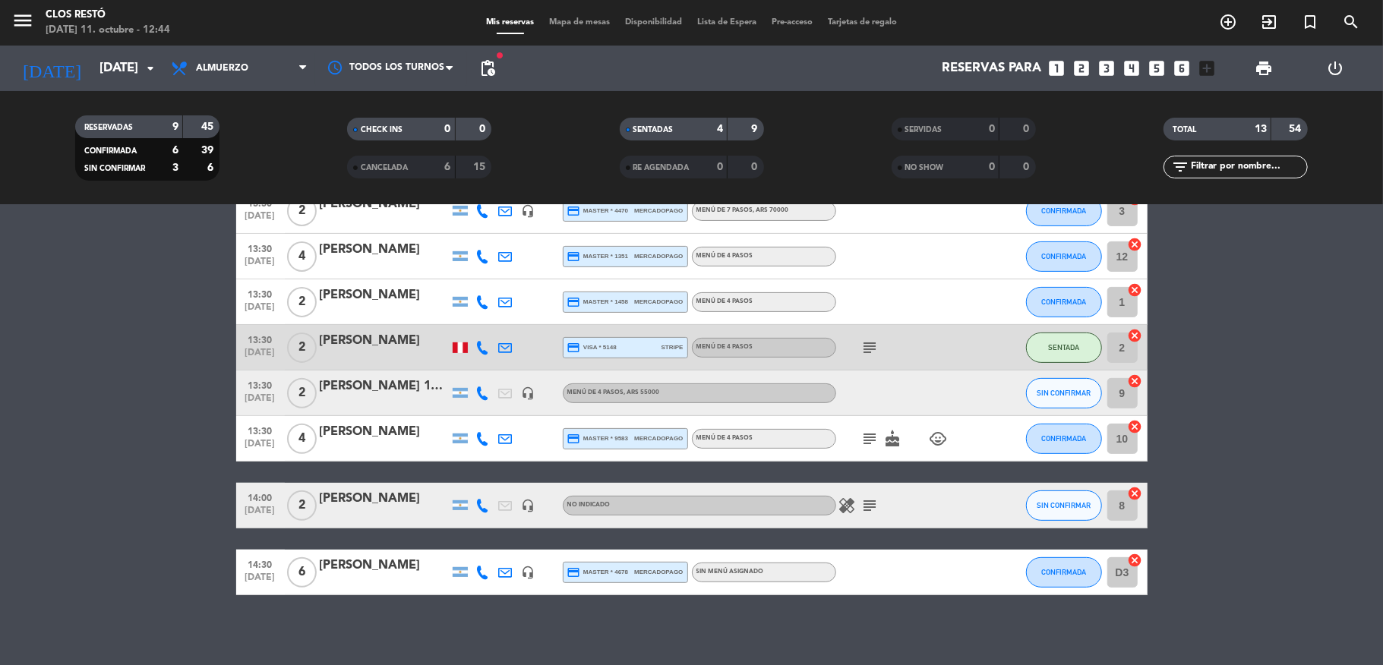
scroll to position [363, 0]
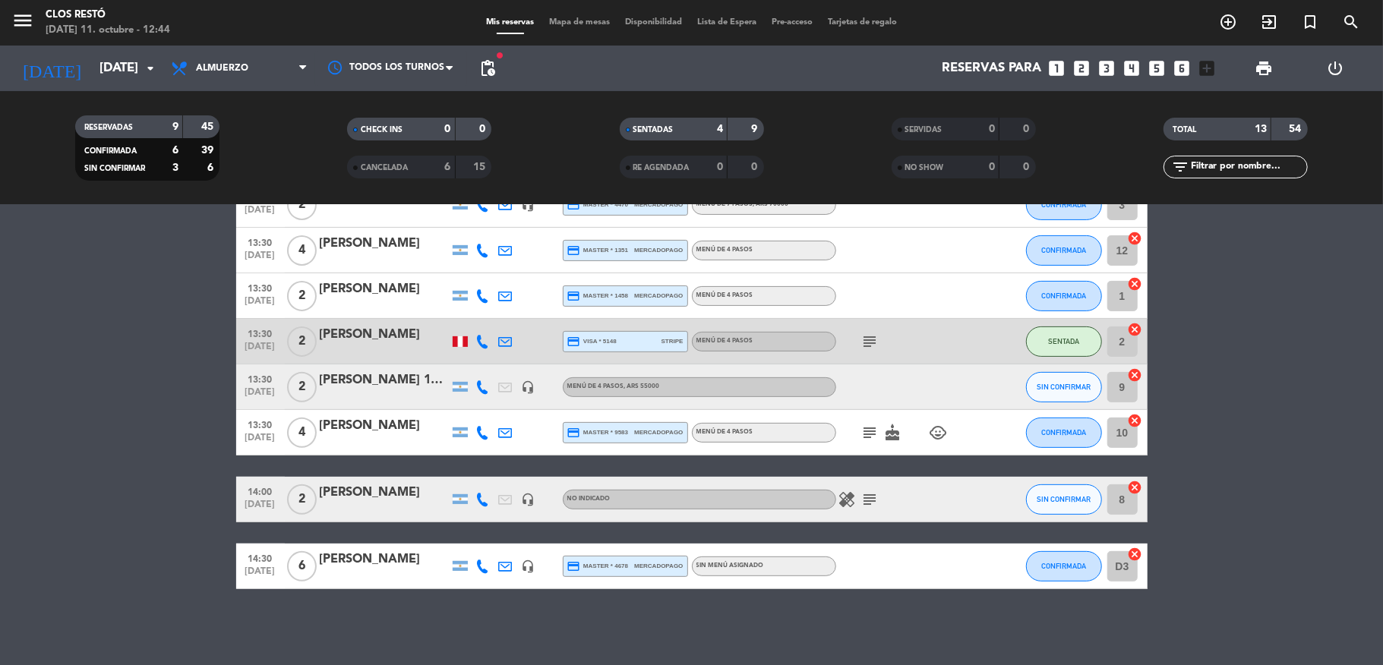
click at [861, 492] on icon "subject" at bounding box center [870, 500] width 18 height 18
click at [861, 495] on icon "subject" at bounding box center [870, 500] width 18 height 18
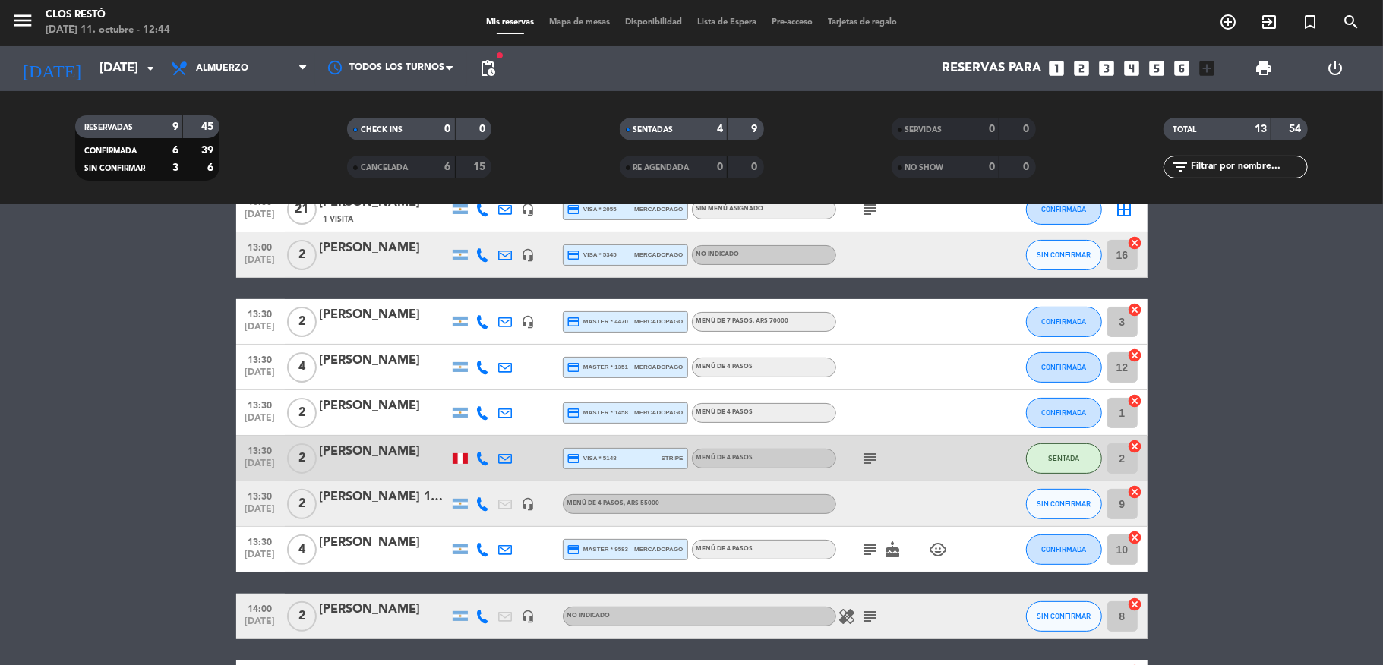
scroll to position [222, 0]
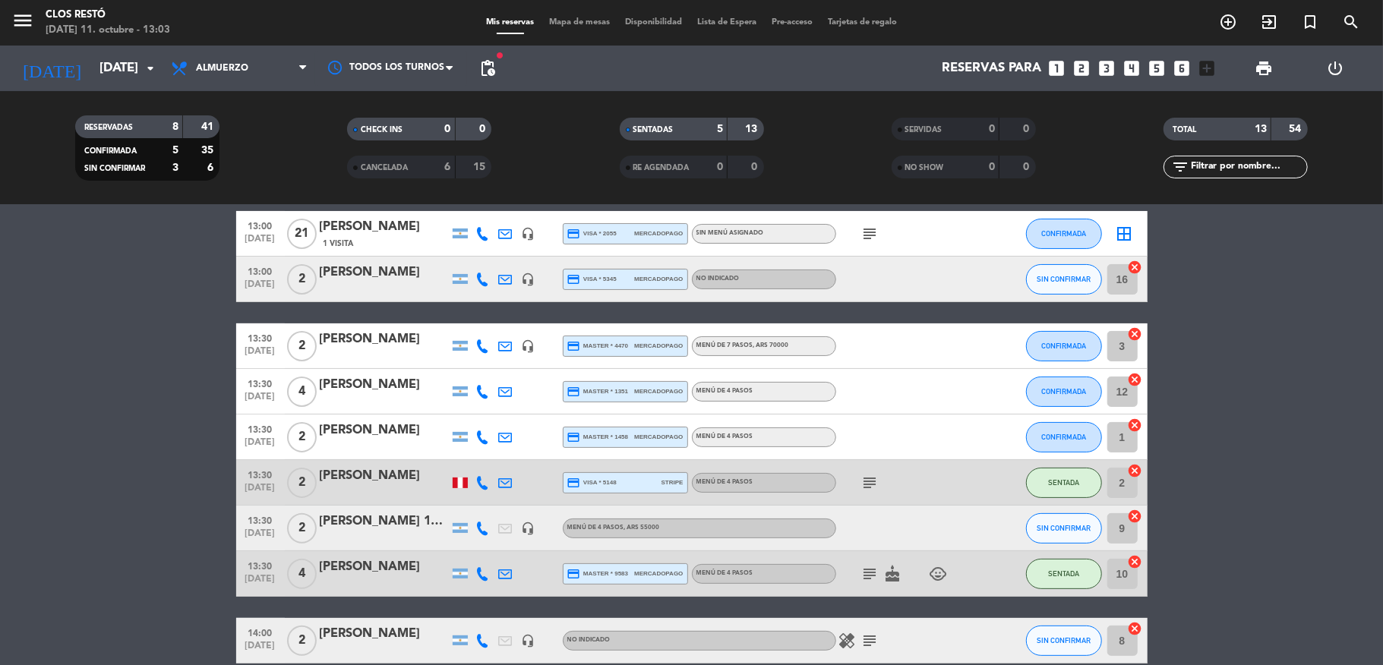
click at [20, 378] on bookings-row "12:00 [DATE] 3 [PERSON_NAME] credit_card visa * 9230 mercadopago MENÚ DE 4 PASO…" at bounding box center [691, 391] width 1383 height 677
click at [12, 453] on bookings-row "12:00 [DATE] 3 [PERSON_NAME] credit_card visa * 9230 mercadopago MENÚ DE 4 PASO…" at bounding box center [691, 391] width 1383 height 677
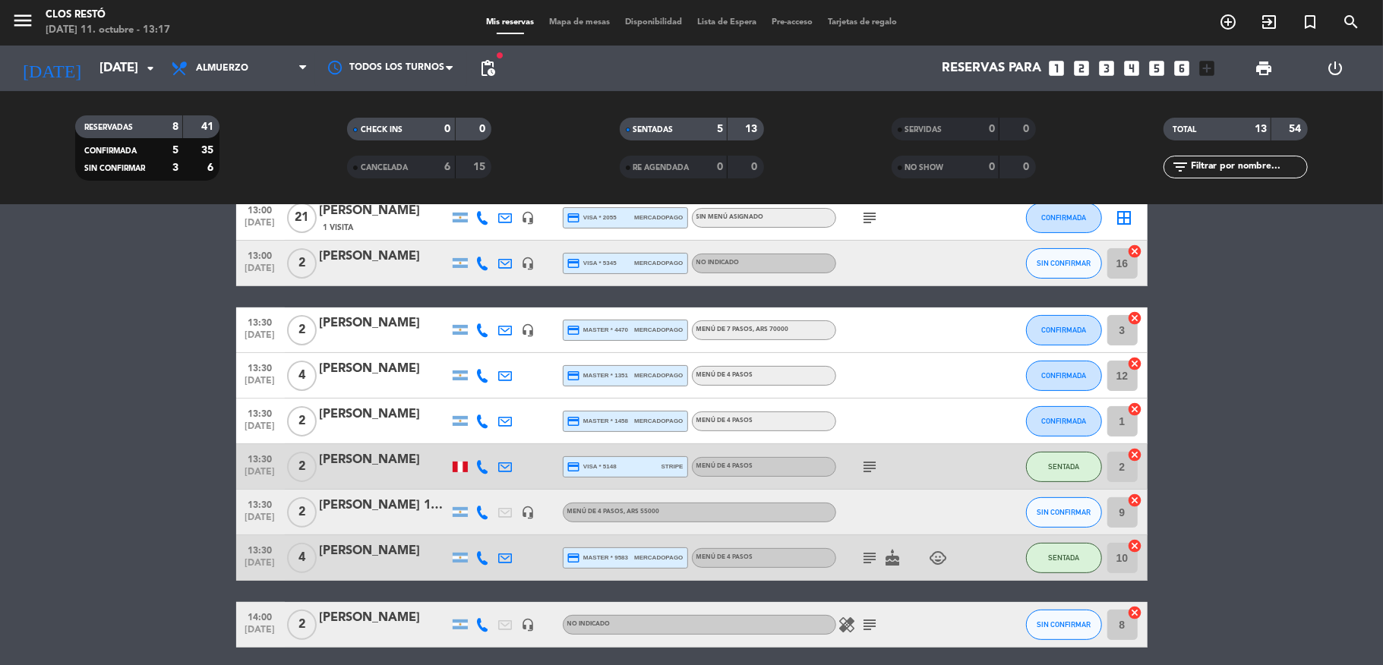
scroll to position [202, 0]
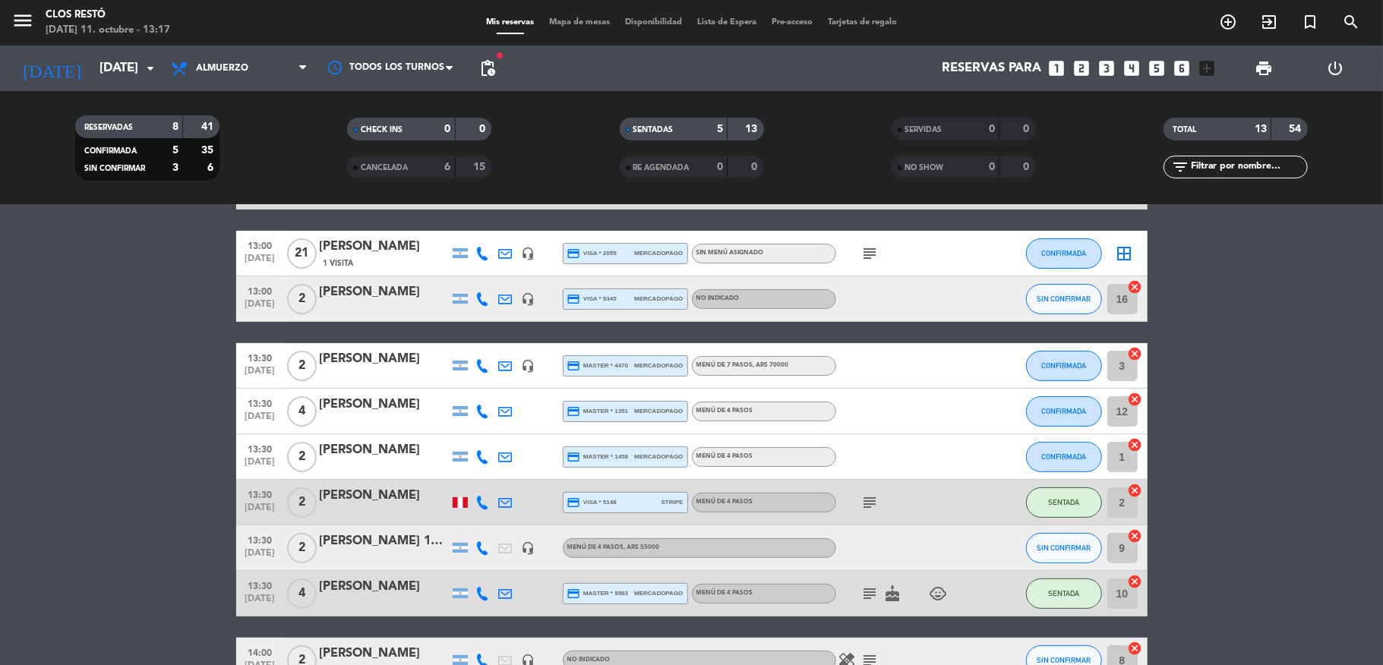
click at [478, 360] on icon at bounding box center [483, 366] width 14 height 14
click at [456, 339] on span "Copiar" at bounding box center [469, 341] width 32 height 16
